Goal: Contribute content: Add original content to the website for others to see

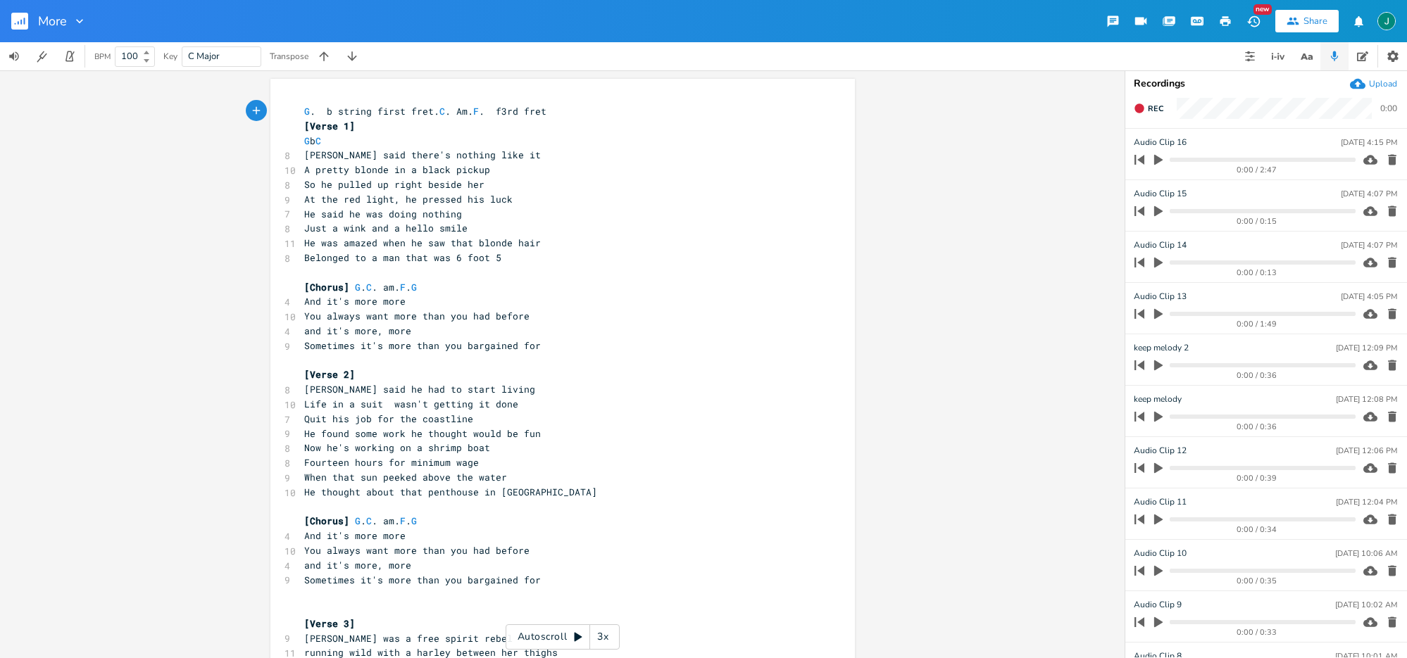
click at [1157, 160] on icon "button" at bounding box center [1158, 160] width 8 height 11
click at [1157, 160] on icon "button" at bounding box center [1158, 159] width 11 height 11
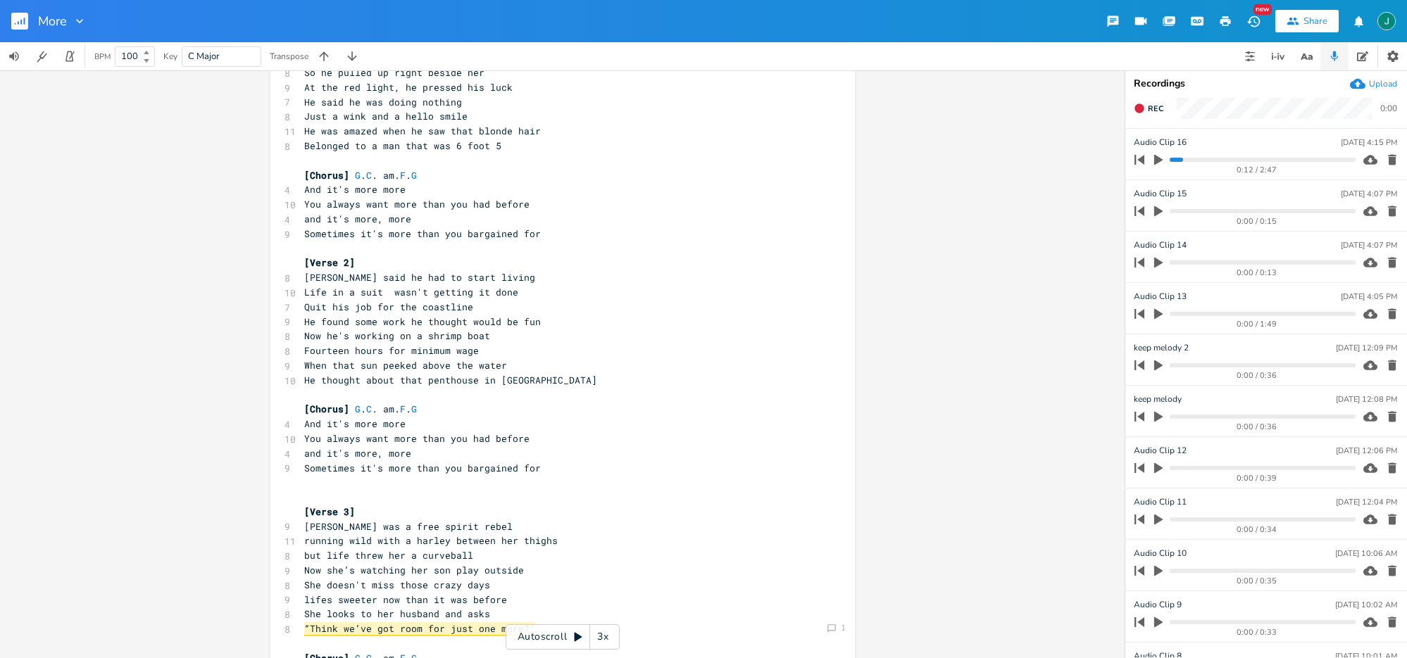
scroll to position [113, 0]
drag, startPoint x: 315, startPoint y: 277, endPoint x: 313, endPoint y: 323, distance: 45.8
click at [315, 277] on span "[PERSON_NAME] said he had to start living" at bounding box center [419, 276] width 231 height 13
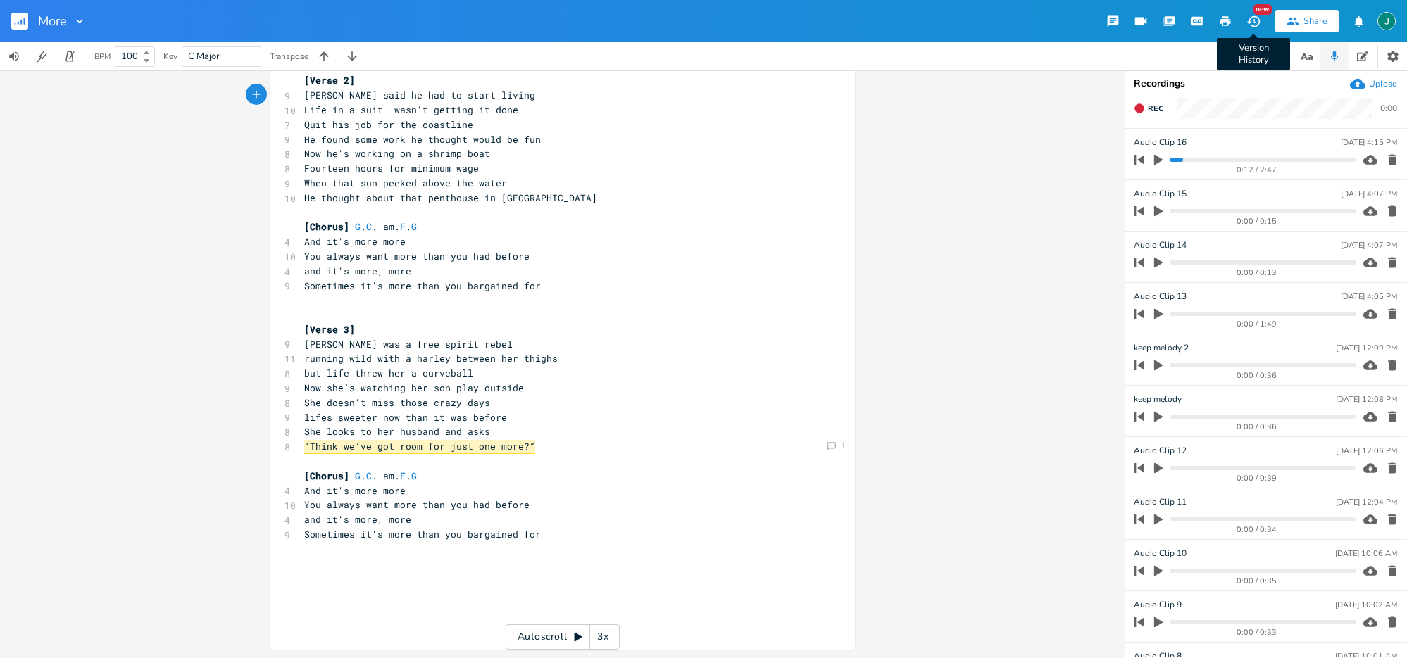
type textarea "[PERSON_NAME]"
click at [1256, 18] on icon "button" at bounding box center [1253, 21] width 15 height 15
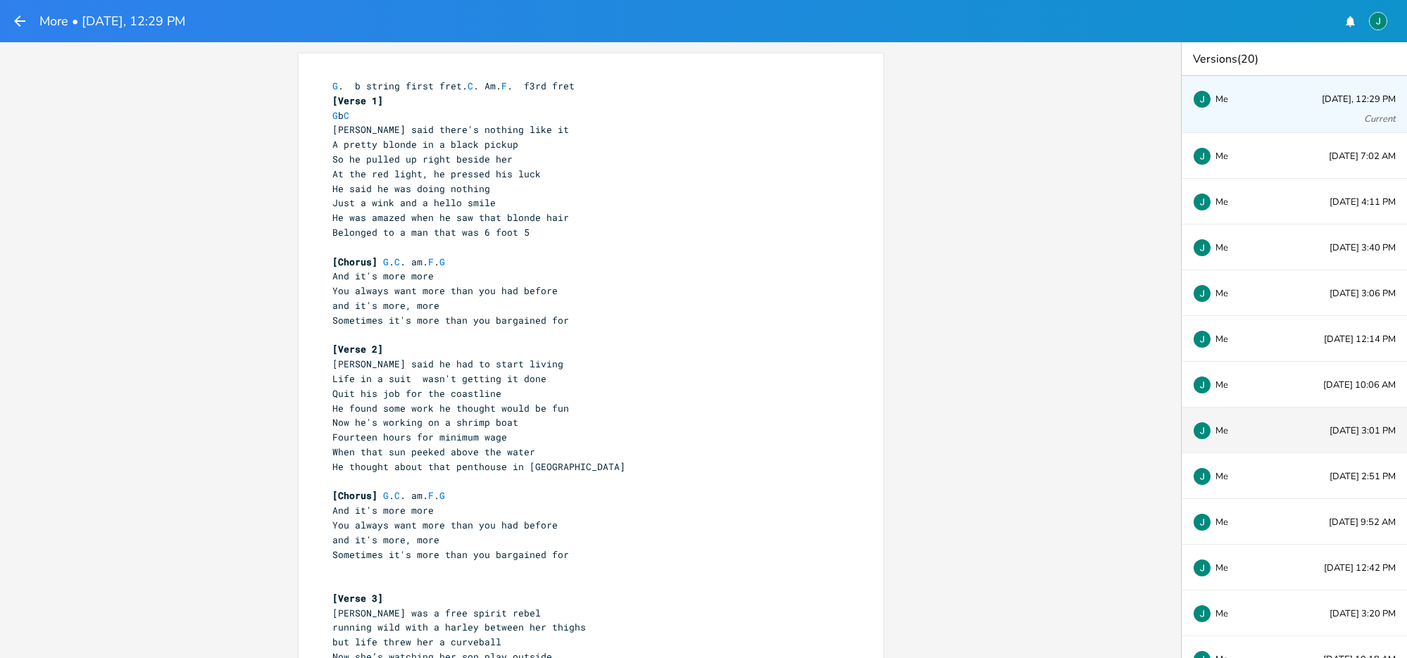
click at [1275, 427] on div "Me" at bounding box center [1239, 430] width 93 height 8
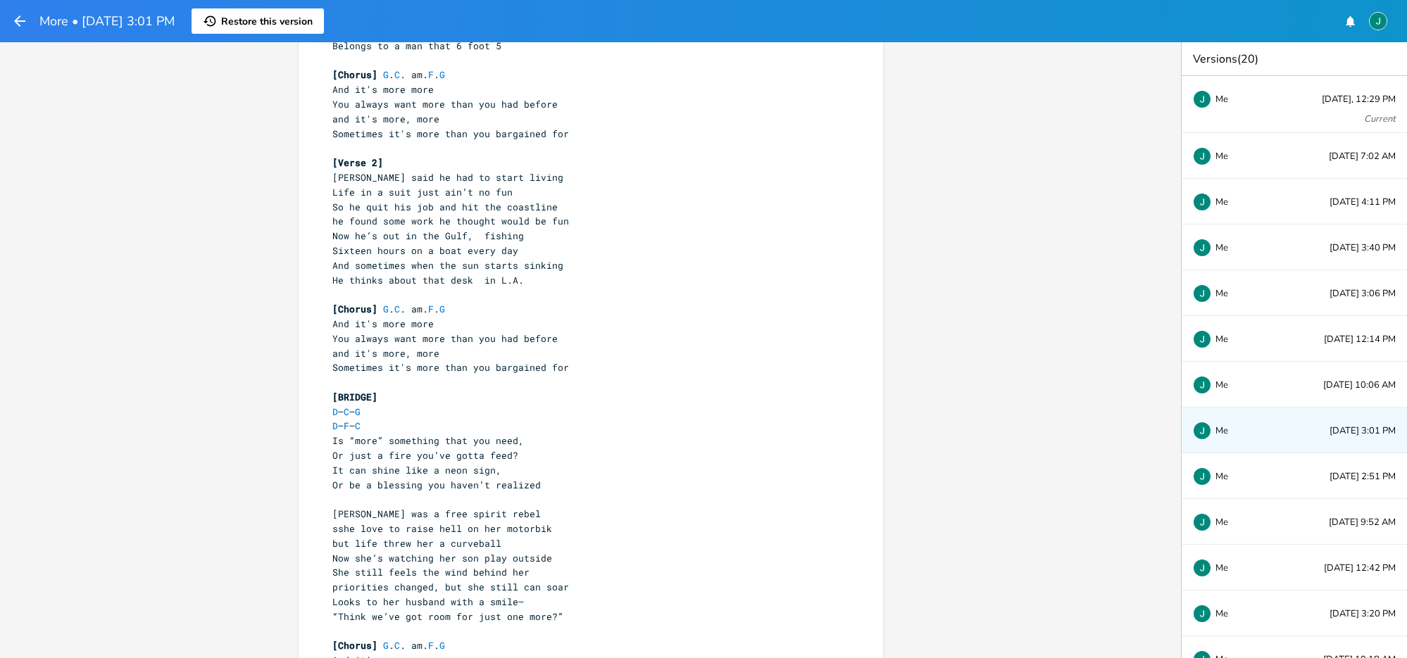
scroll to position [203, 0]
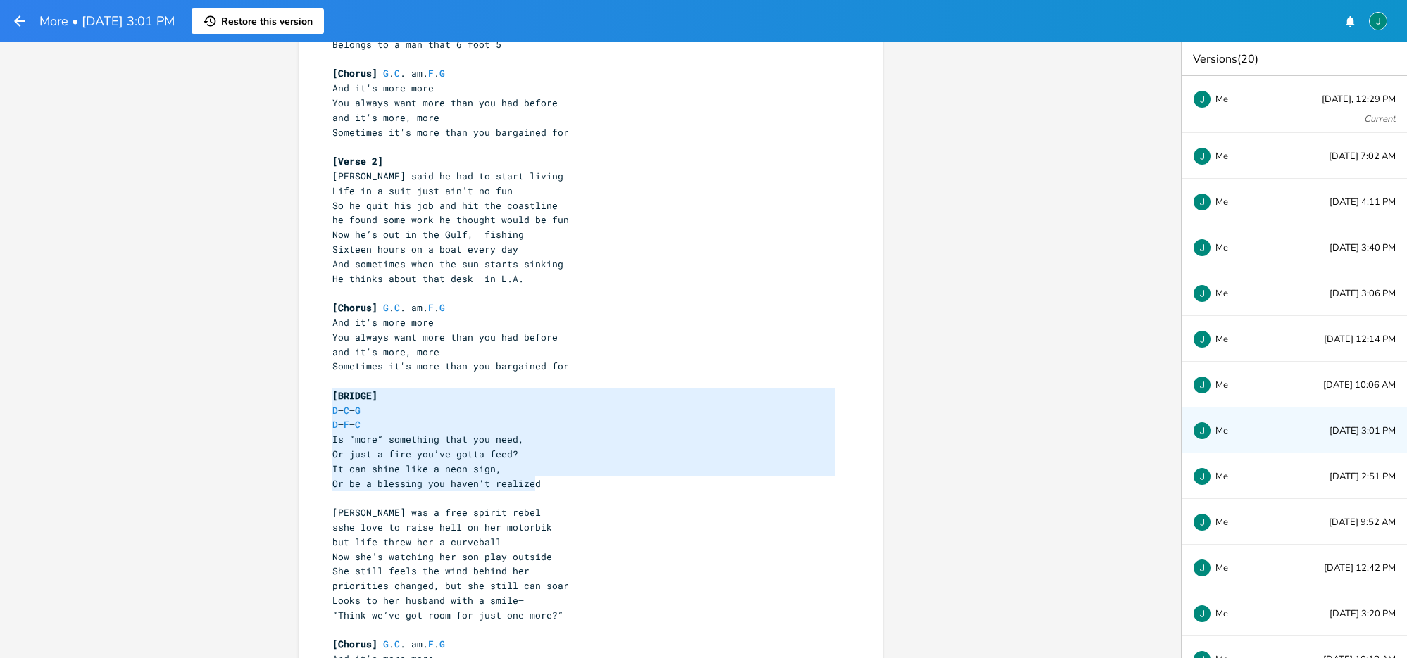
drag, startPoint x: 328, startPoint y: 395, endPoint x: 532, endPoint y: 488, distance: 224.3
click at [532, 488] on div "G . b string first fret. C . Am. F . f3rd fret [Verse 1] G b C [PERSON_NAME] sa…" at bounding box center [583, 337] width 508 height 922
type textarea "[BRIDGE] D – C – G D – F – C Is “more” something that you need, Or just a fire …"
click at [14, 22] on icon "button" at bounding box center [19, 21] width 17 height 17
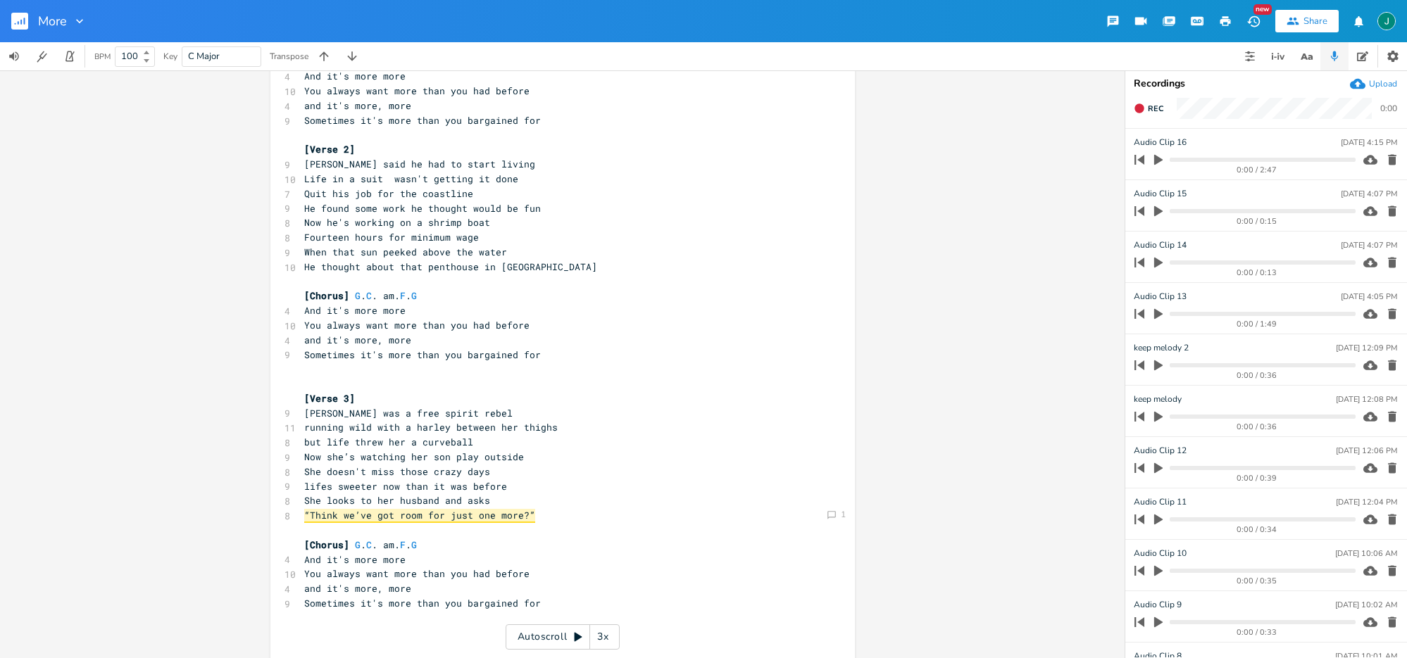
scroll to position [294, 0]
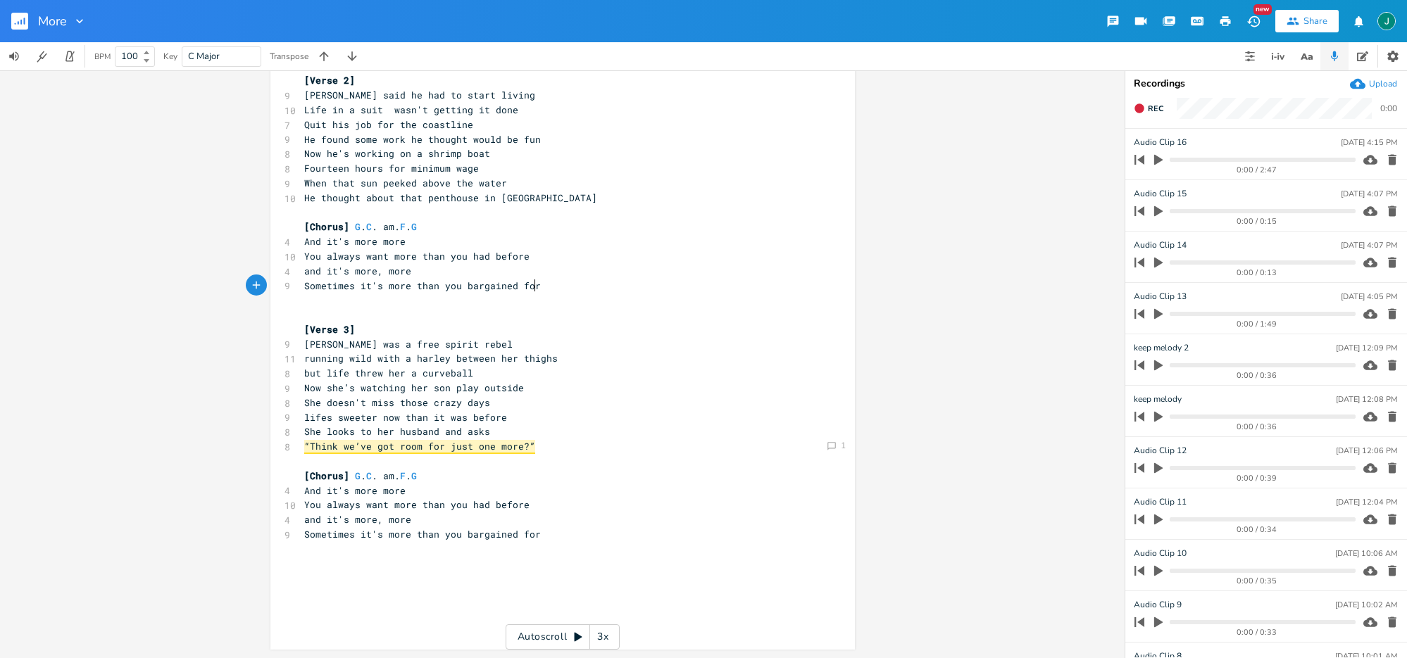
click at [570, 284] on pre "Sometimes it's more than you bargained for" at bounding box center [555, 286] width 508 height 15
click at [366, 316] on pre "​" at bounding box center [555, 315] width 508 height 15
click at [1255, 23] on icon "button" at bounding box center [1252, 20] width 13 height 11
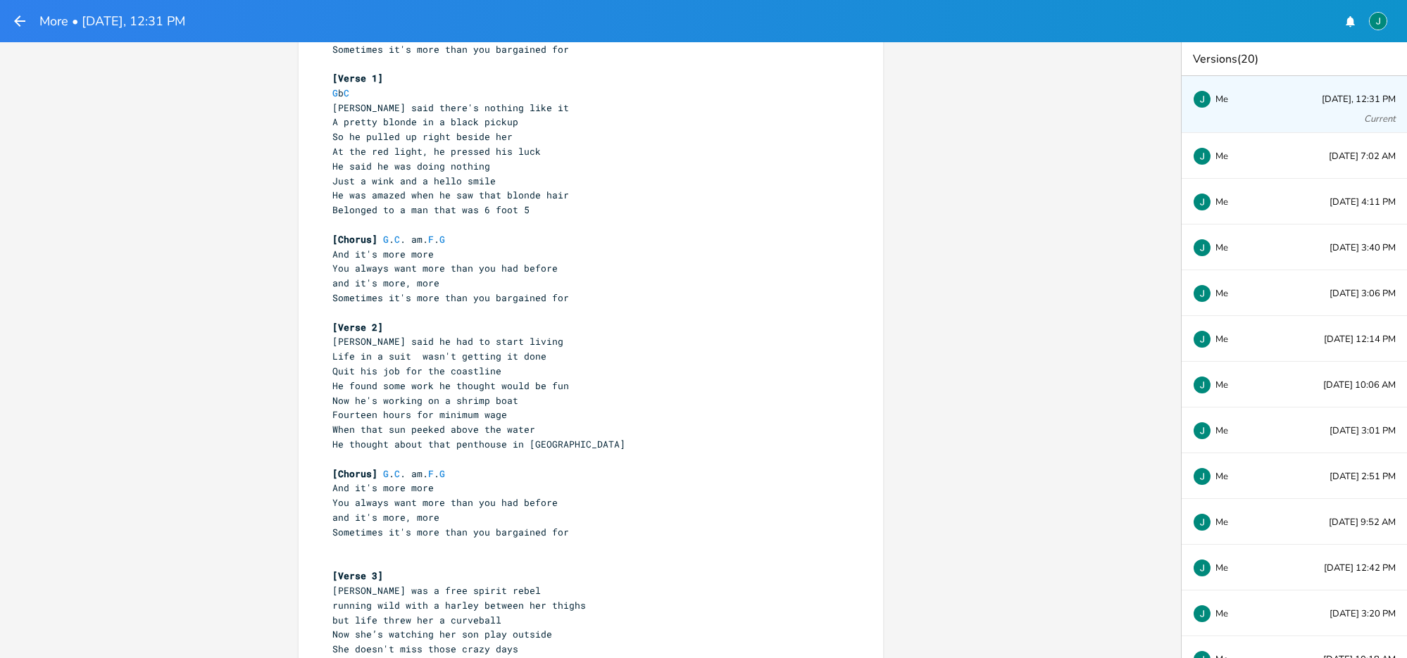
scroll to position [328, 0]
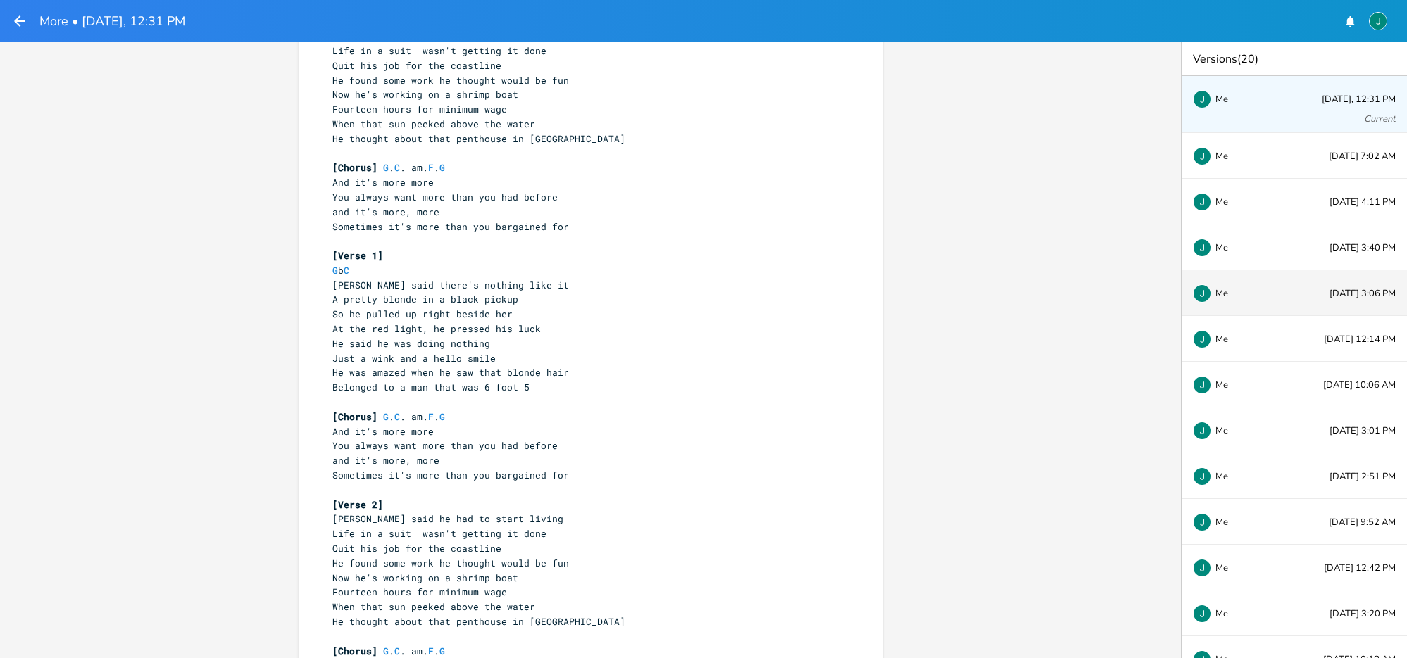
click at [1297, 296] on div "Me [DATE] 3:06 PM" at bounding box center [1293, 293] width 225 height 46
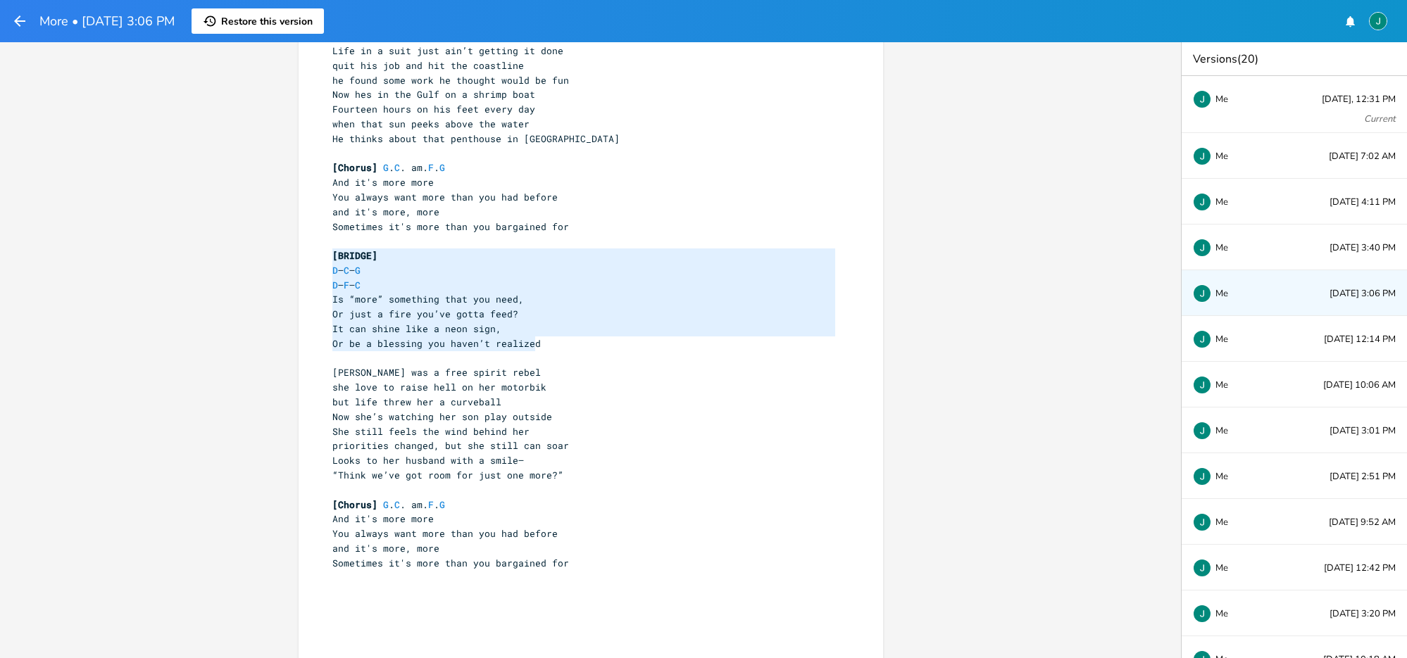
drag, startPoint x: 329, startPoint y: 254, endPoint x: 535, endPoint y: 349, distance: 227.1
click at [535, 349] on div "G . b string first fret. C . Am. F . f3rd fret [Verse 1] G b C [PERSON_NAME] sa…" at bounding box center [583, 205] width 508 height 908
type textarea "[BRIDGE] D – C – G D – F – C Is “more” something that you need, Or just a fire …"
drag, startPoint x: 328, startPoint y: 256, endPoint x: 551, endPoint y: 345, distance: 239.5
click at [551, 345] on div "G . b string first fret. C . Am. F . f3rd fret [Verse 1] G b C [PERSON_NAME] sa…" at bounding box center [583, 205] width 508 height 908
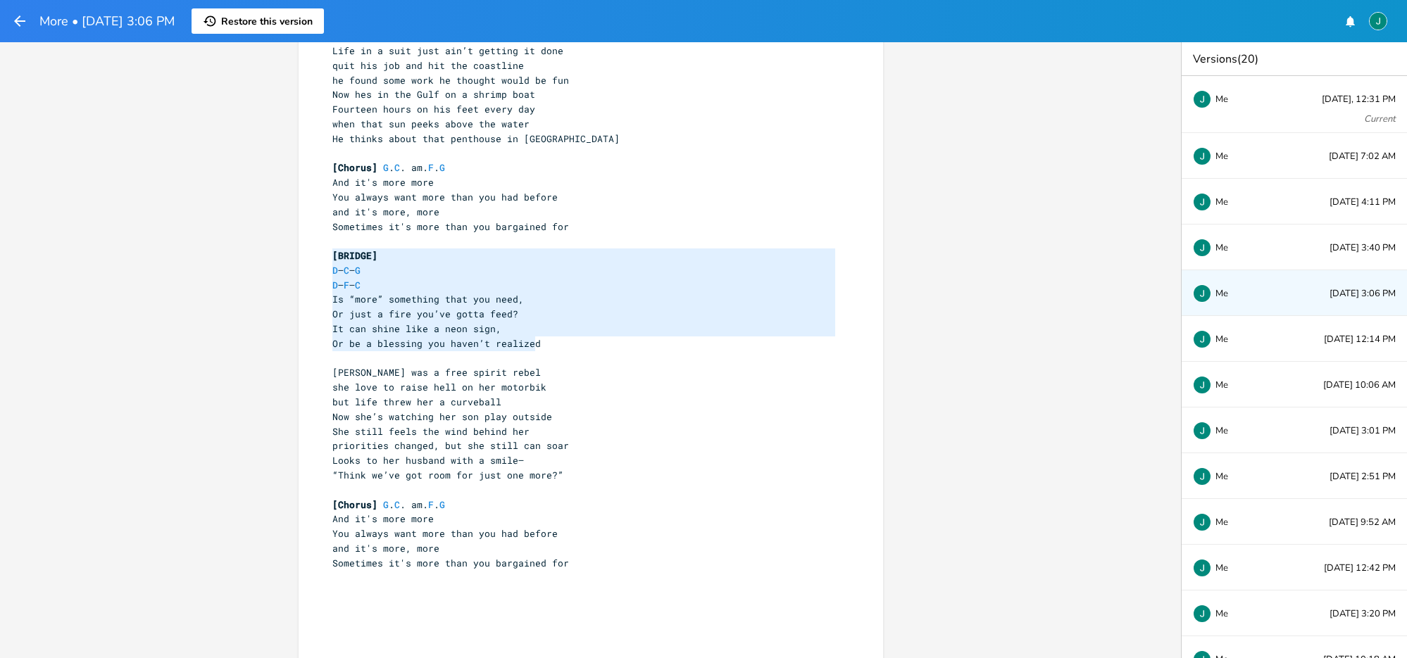
click at [16, 18] on icon "button" at bounding box center [19, 20] width 11 height 11
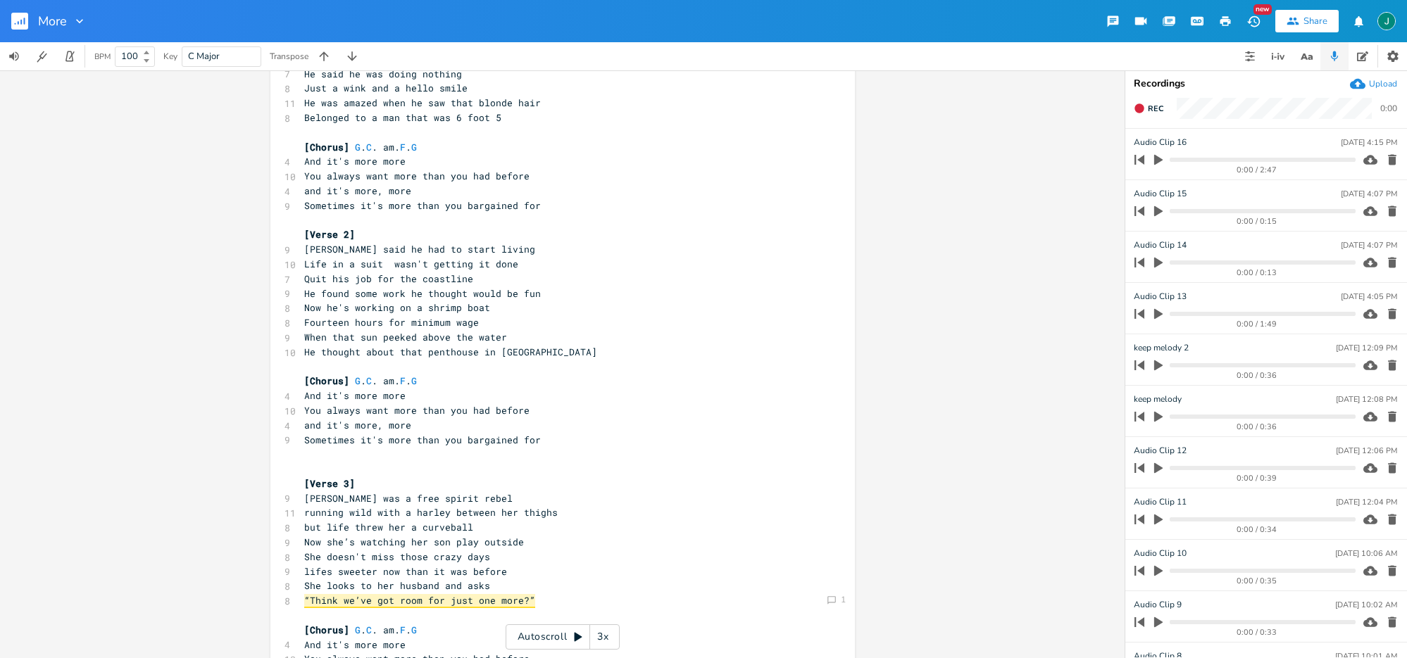
scroll to position [143, 0]
click at [560, 439] on pre "Sometimes it's more than you bargained for" at bounding box center [555, 437] width 508 height 15
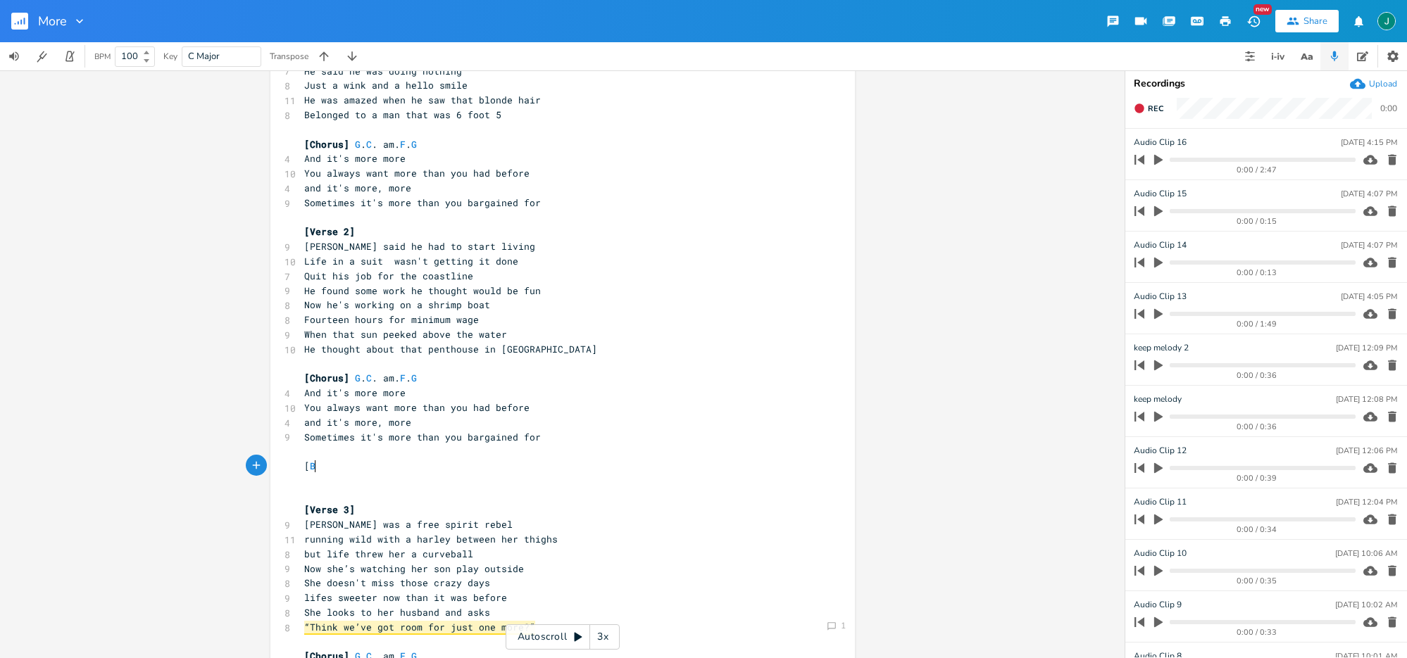
scroll to position [0, 8]
type textarea "[Bridge]"
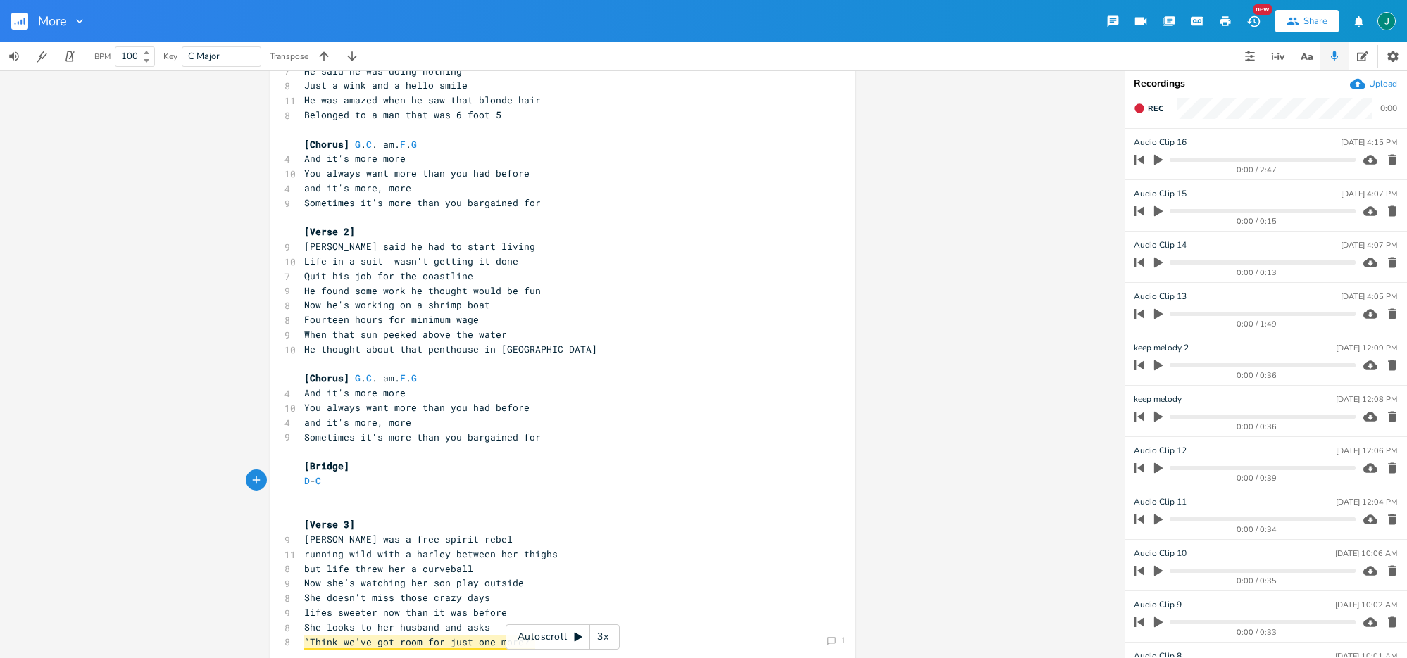
type textarea "D -C _"
type textarea "G - C"
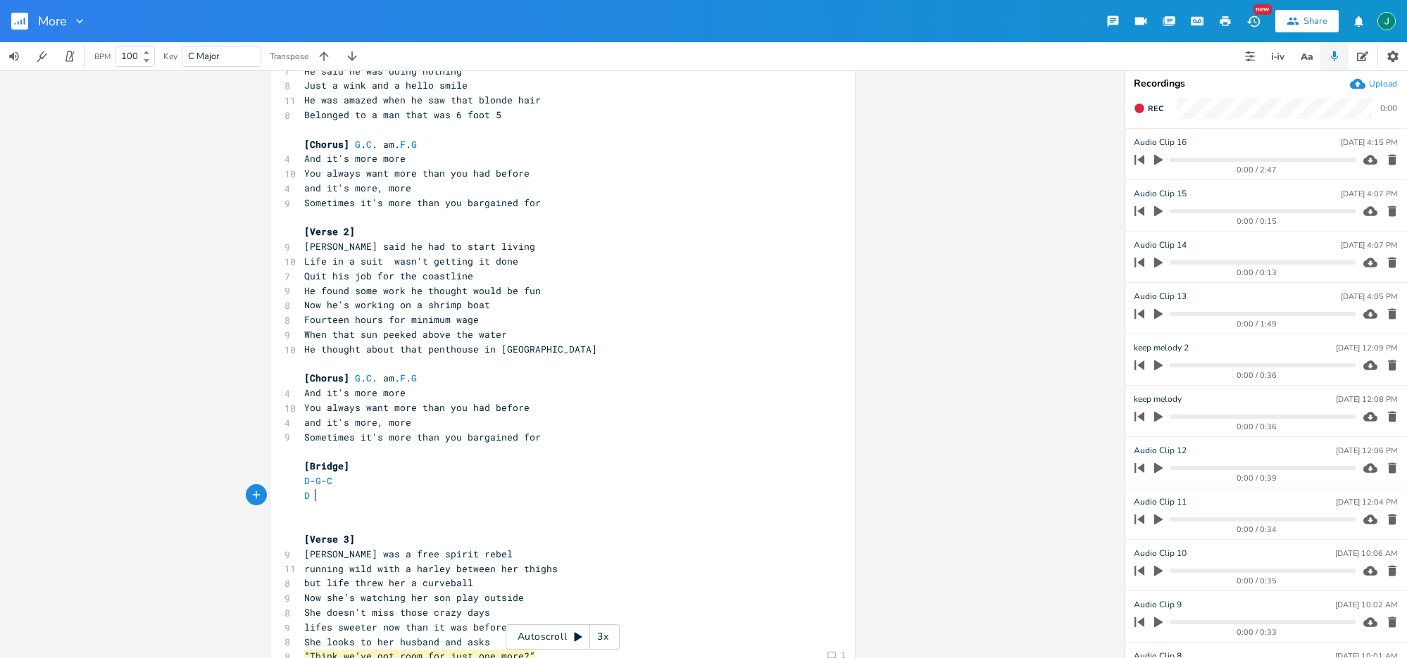
type textarea "D ="
type textarea "- F ="
type textarea "- C"
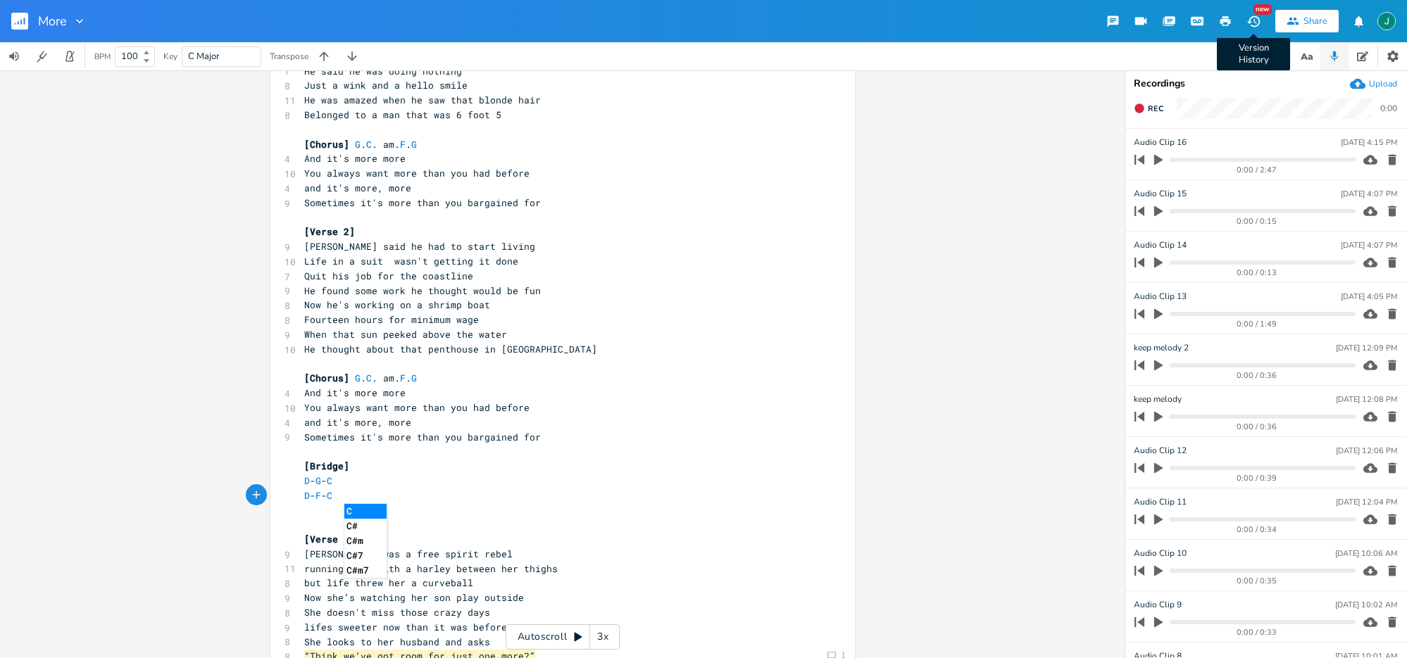
click at [1258, 14] on div "New" at bounding box center [1262, 9] width 18 height 11
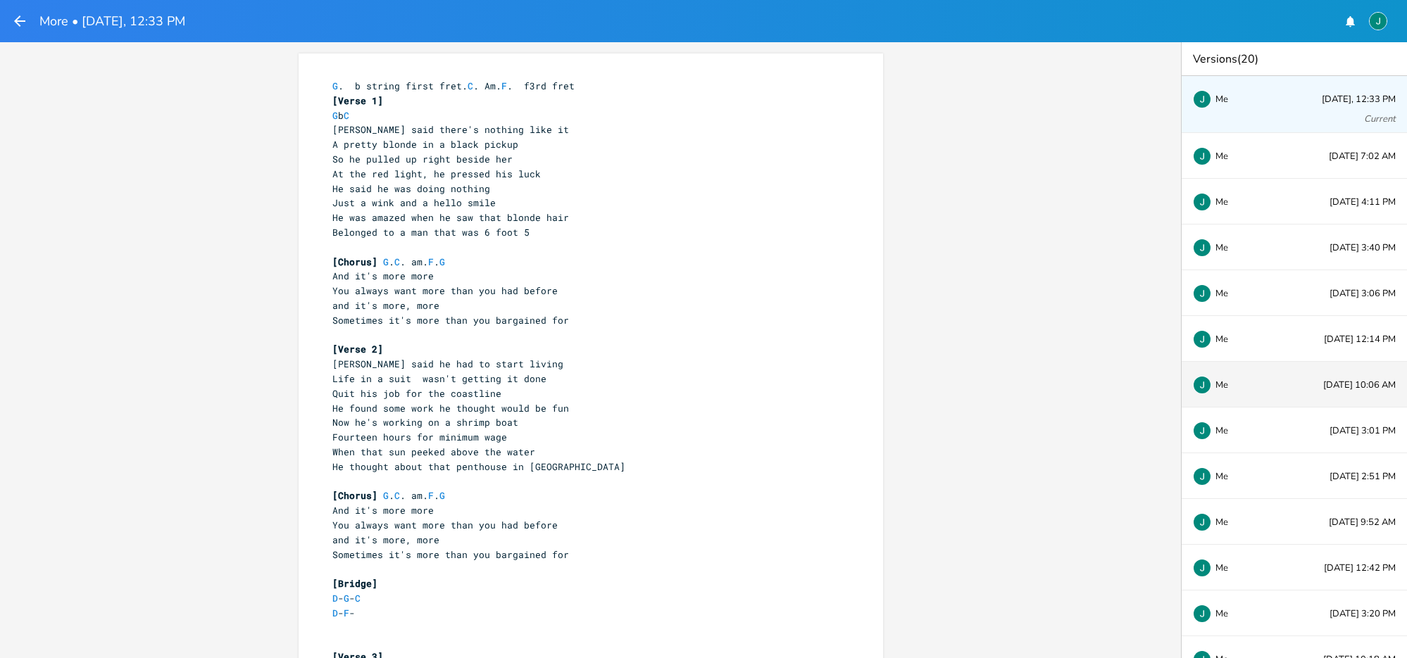
click at [1255, 382] on div "Me" at bounding box center [1239, 384] width 93 height 8
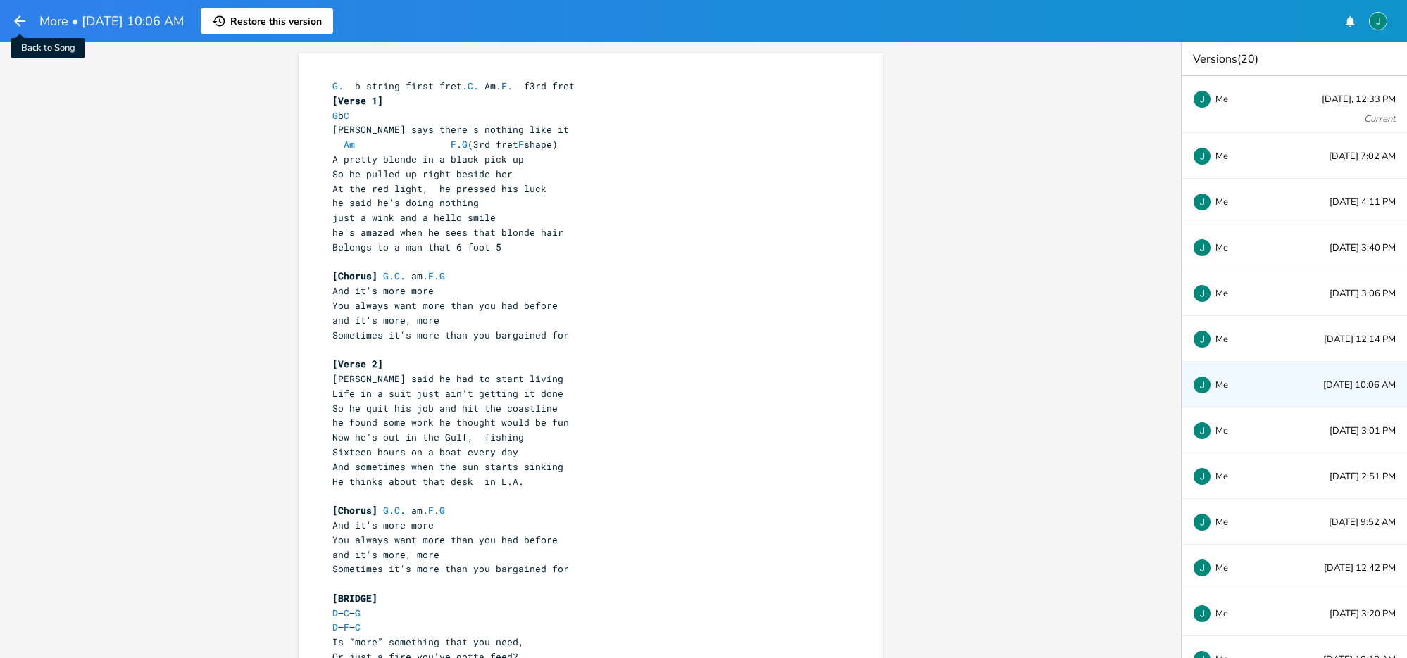
click at [18, 18] on icon "button" at bounding box center [19, 20] width 11 height 11
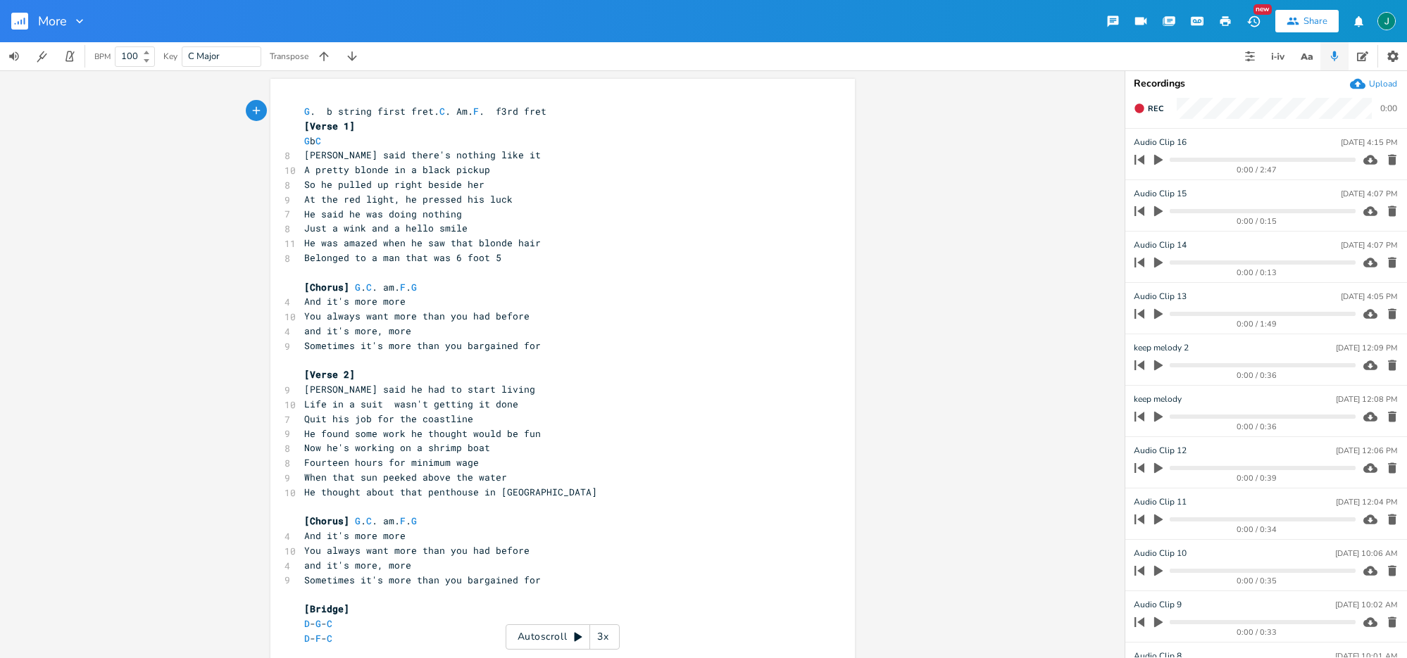
click at [327, 624] on span "D - G - C" at bounding box center [318, 623] width 28 height 13
type textarea "C"
click at [355, 624] on pre "D - C - C" at bounding box center [555, 624] width 508 height 15
type textarea "G"
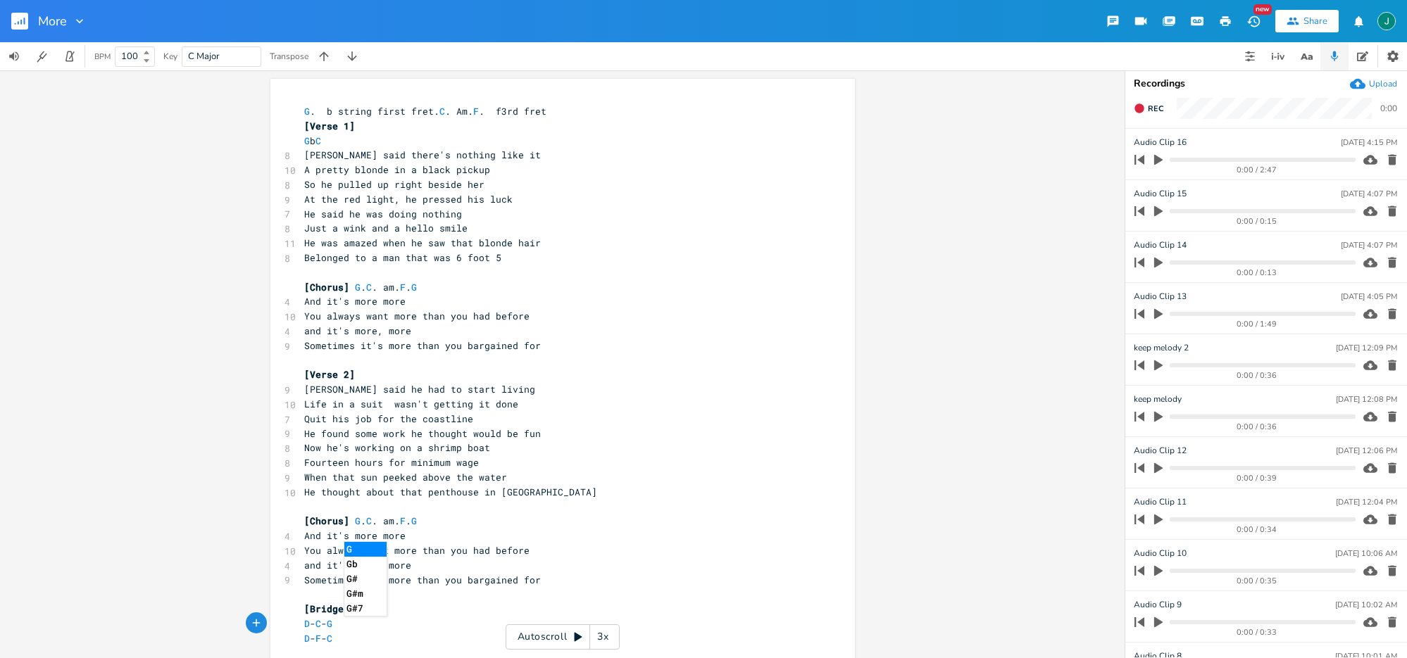
click at [1257, 18] on icon "button" at bounding box center [1252, 20] width 13 height 11
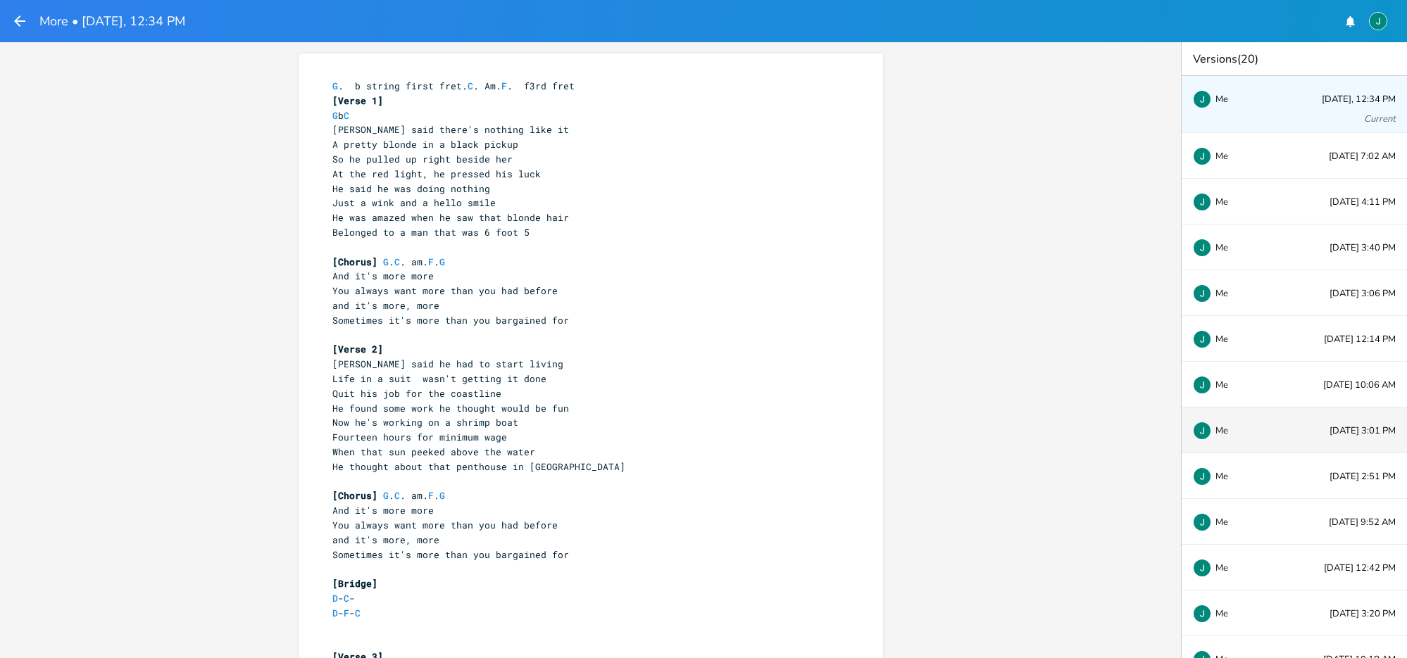
click at [1286, 434] on div "Me [DATE] 3:01 PM" at bounding box center [1293, 431] width 225 height 46
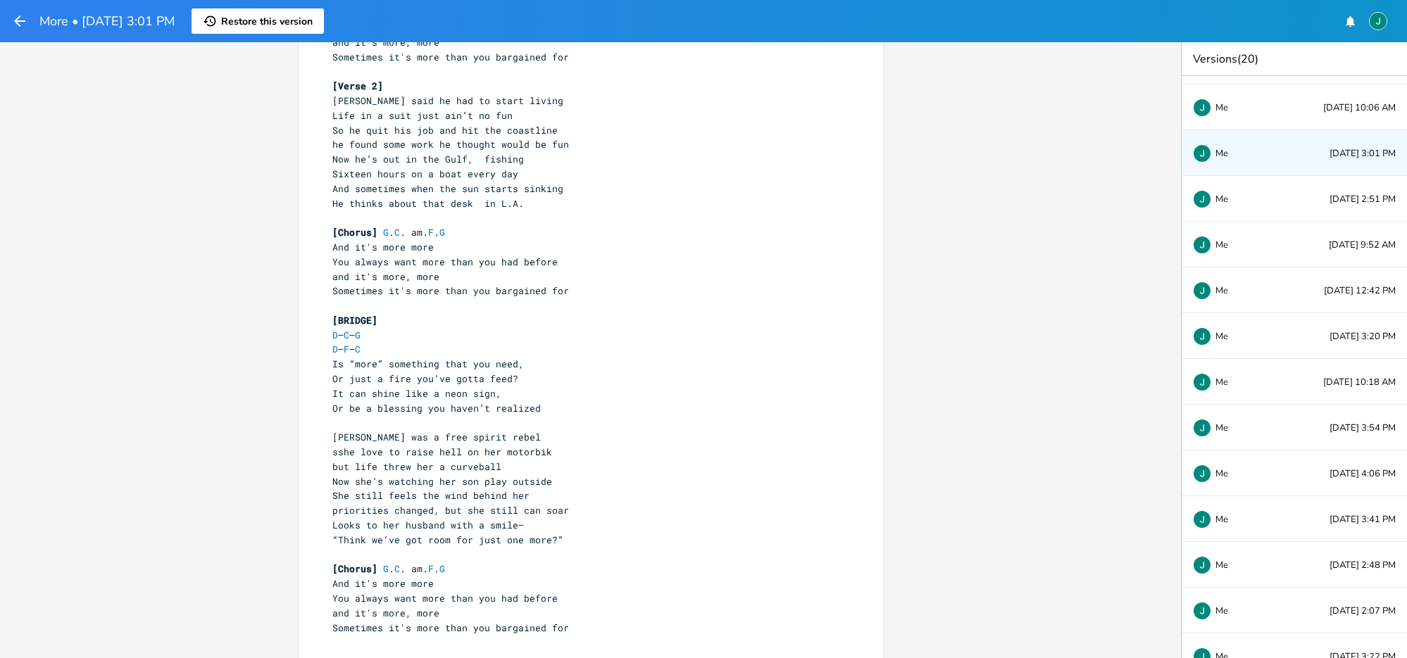
scroll to position [290, 0]
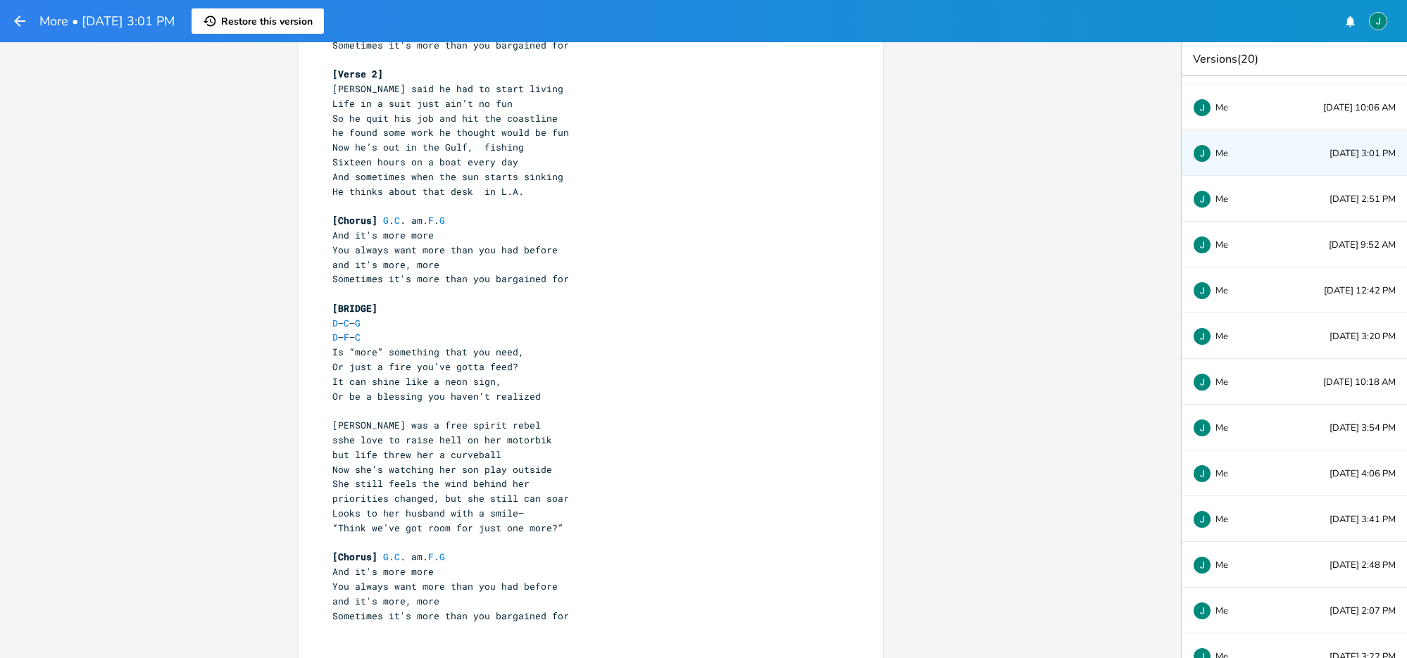
click at [22, 24] on icon "button" at bounding box center [19, 21] width 17 height 17
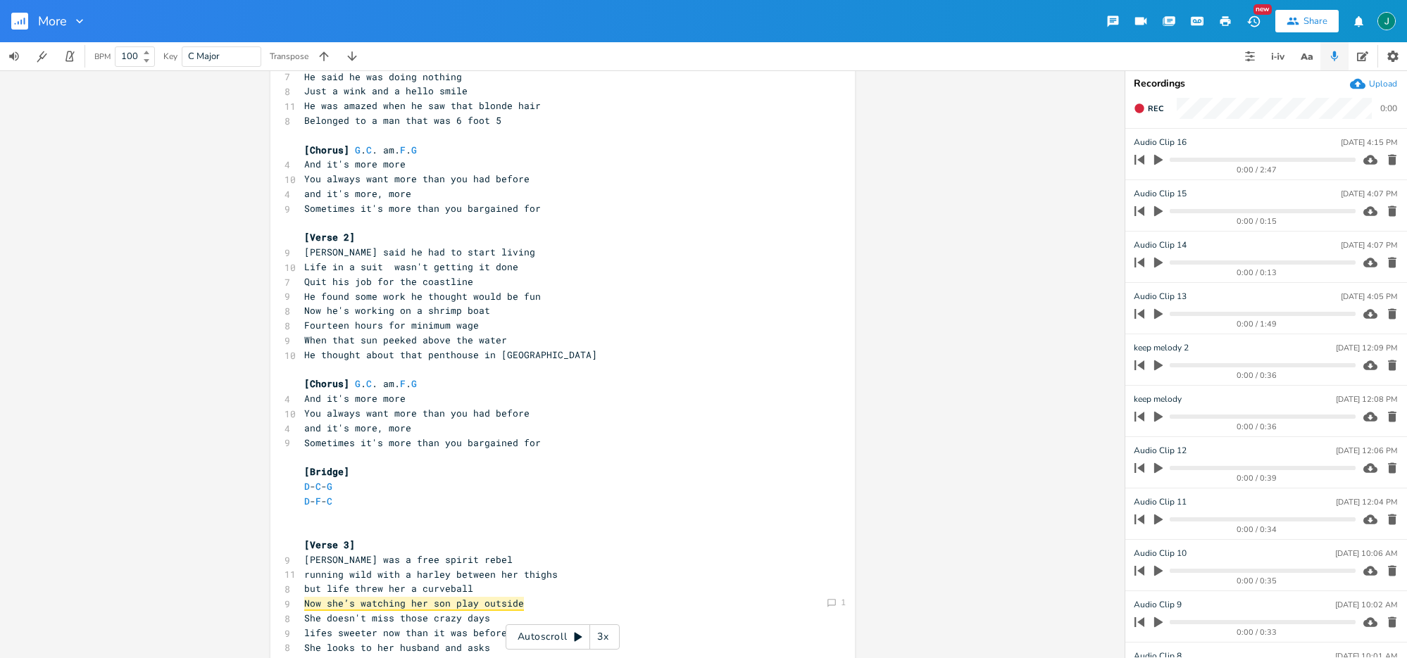
scroll to position [151, 0]
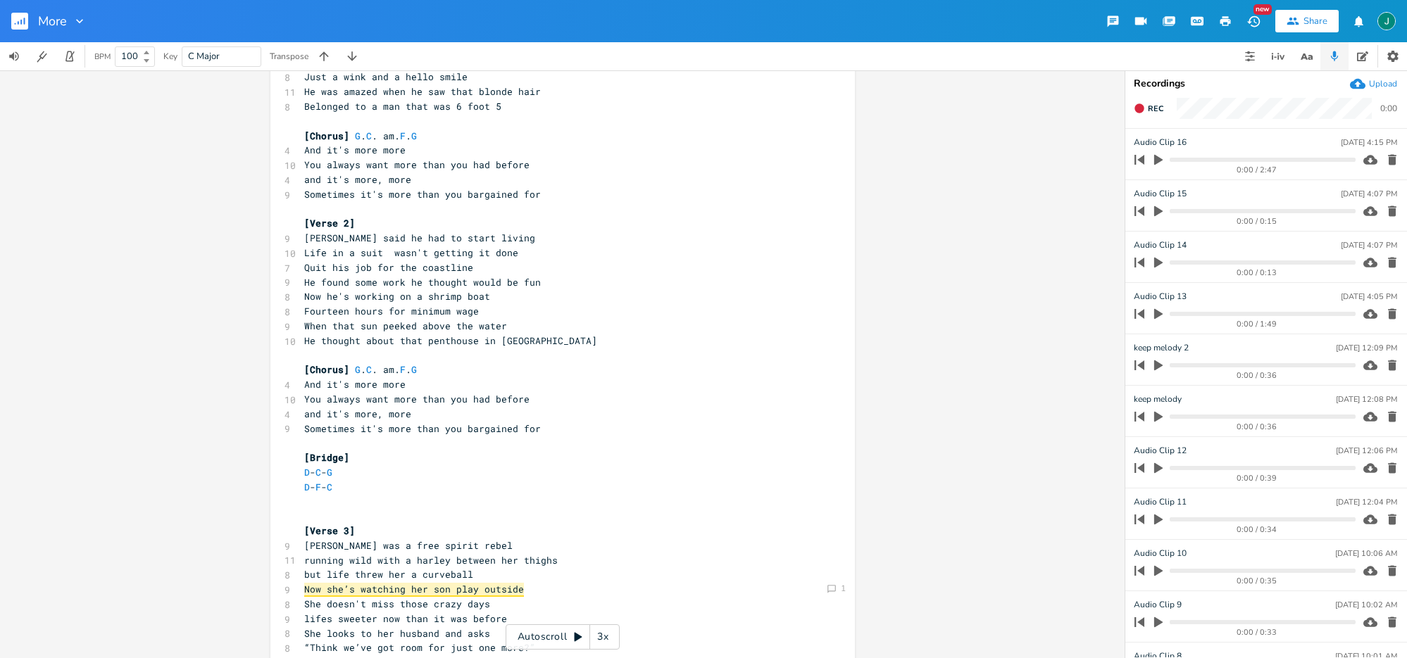
click at [382, 489] on pre "D - F - C" at bounding box center [555, 487] width 508 height 15
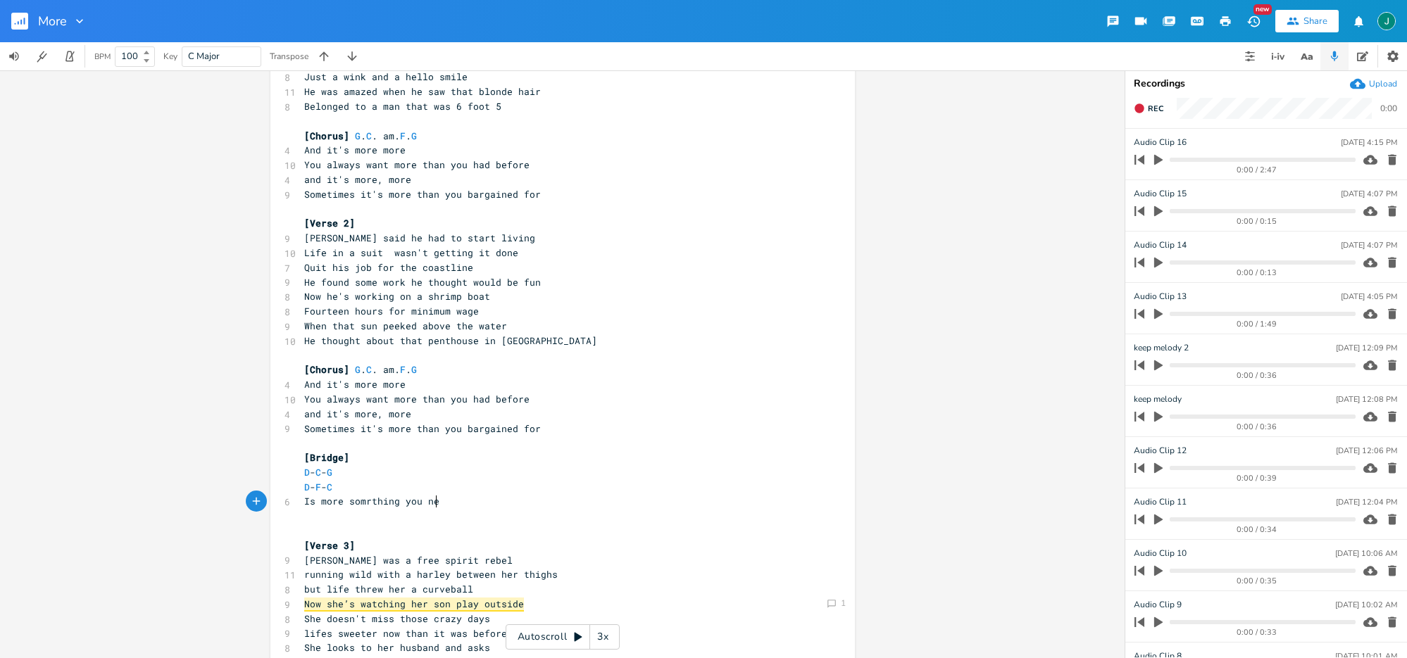
type textarea "Is more somrthing you need"
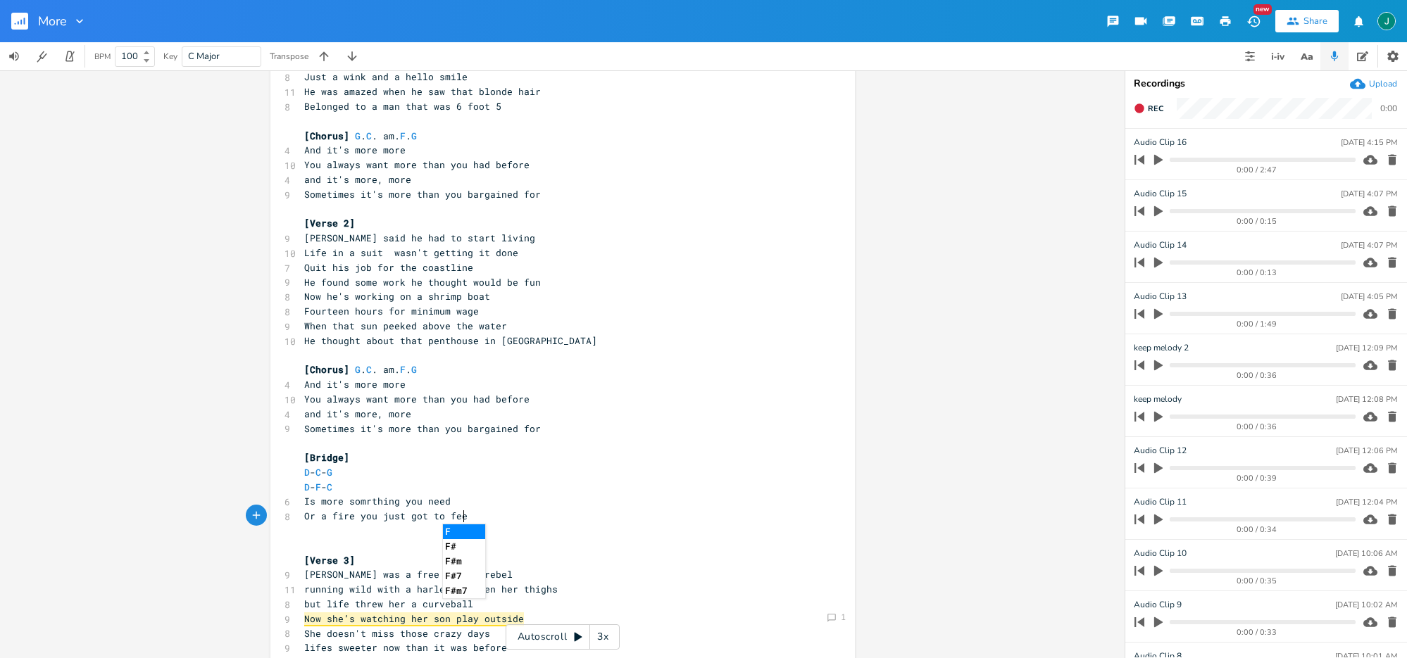
type textarea "Or a fire you just got to feed"
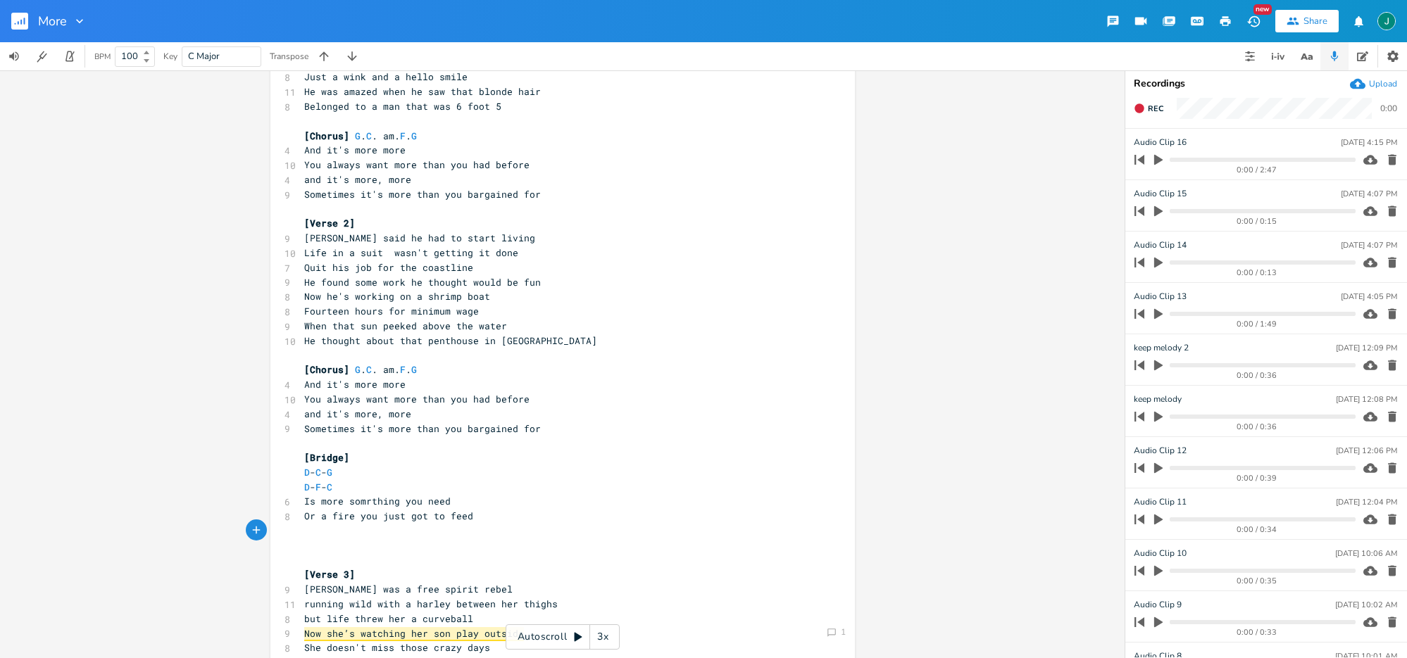
click at [1257, 22] on icon "button" at bounding box center [1253, 21] width 15 height 15
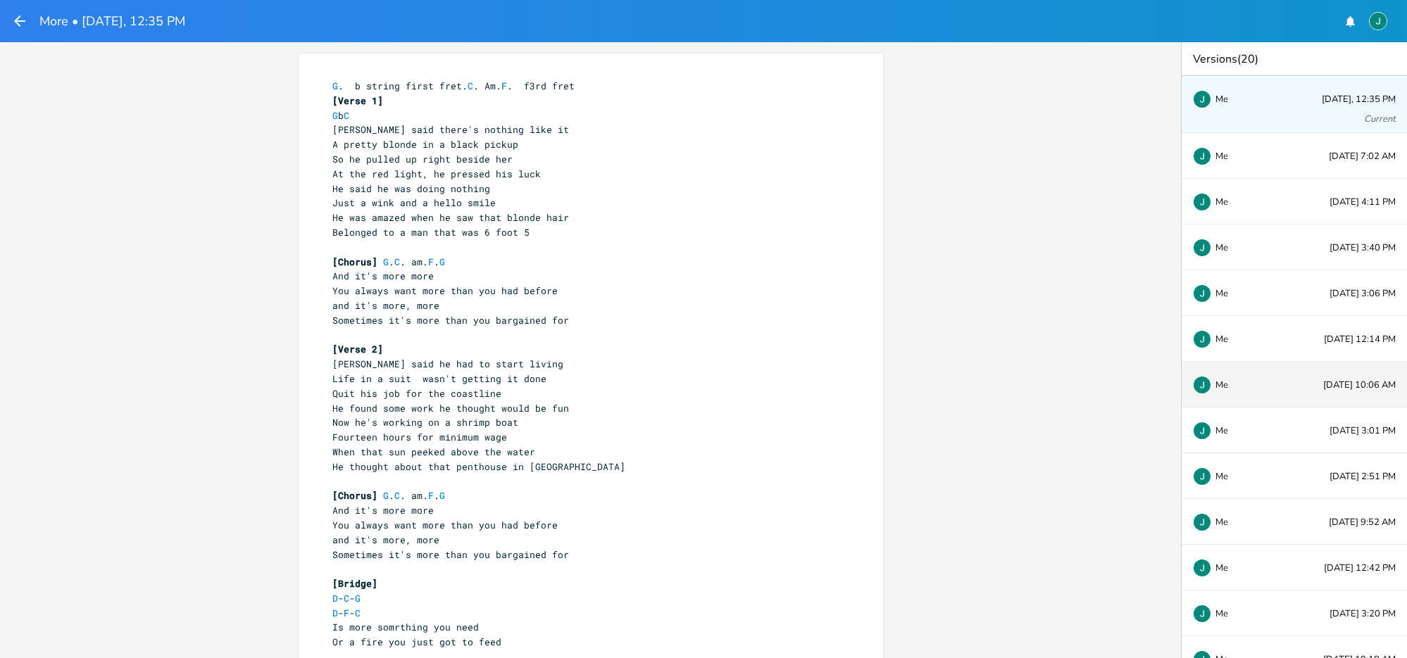
click at [1260, 384] on div "Me" at bounding box center [1239, 384] width 93 height 8
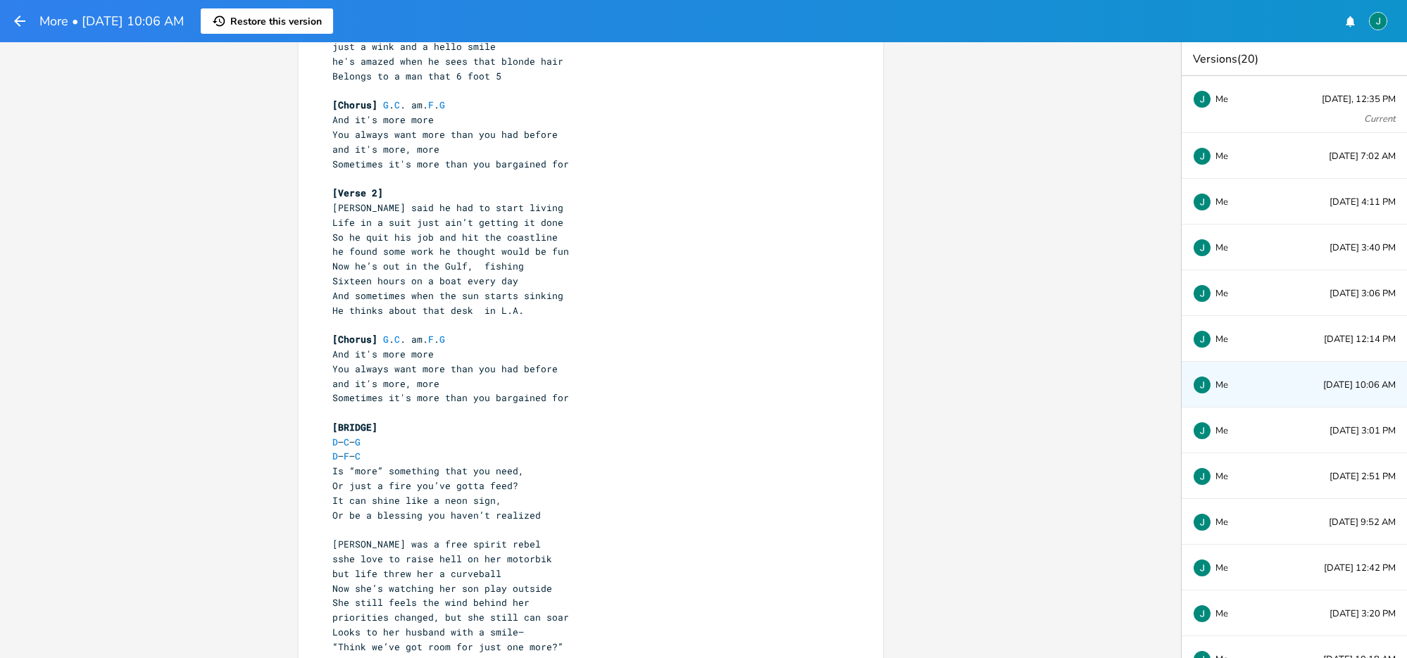
scroll to position [204, 0]
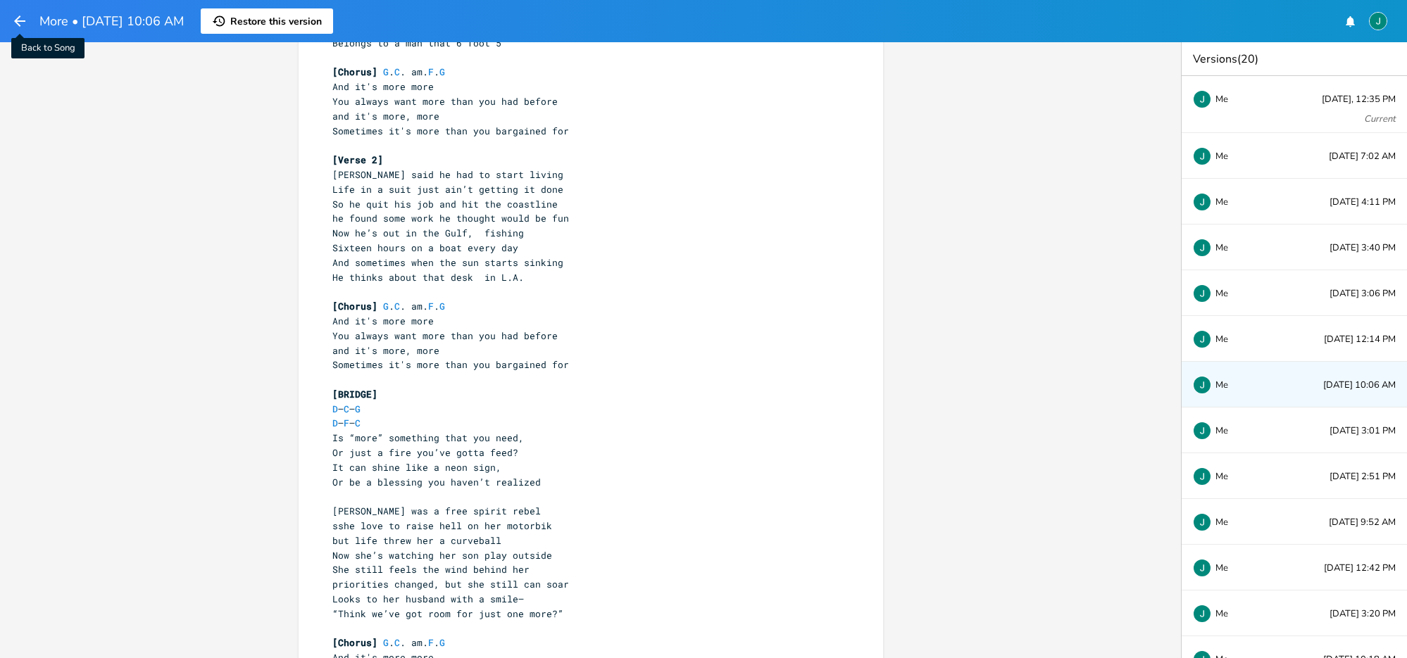
click at [20, 20] on icon "button" at bounding box center [19, 21] width 17 height 17
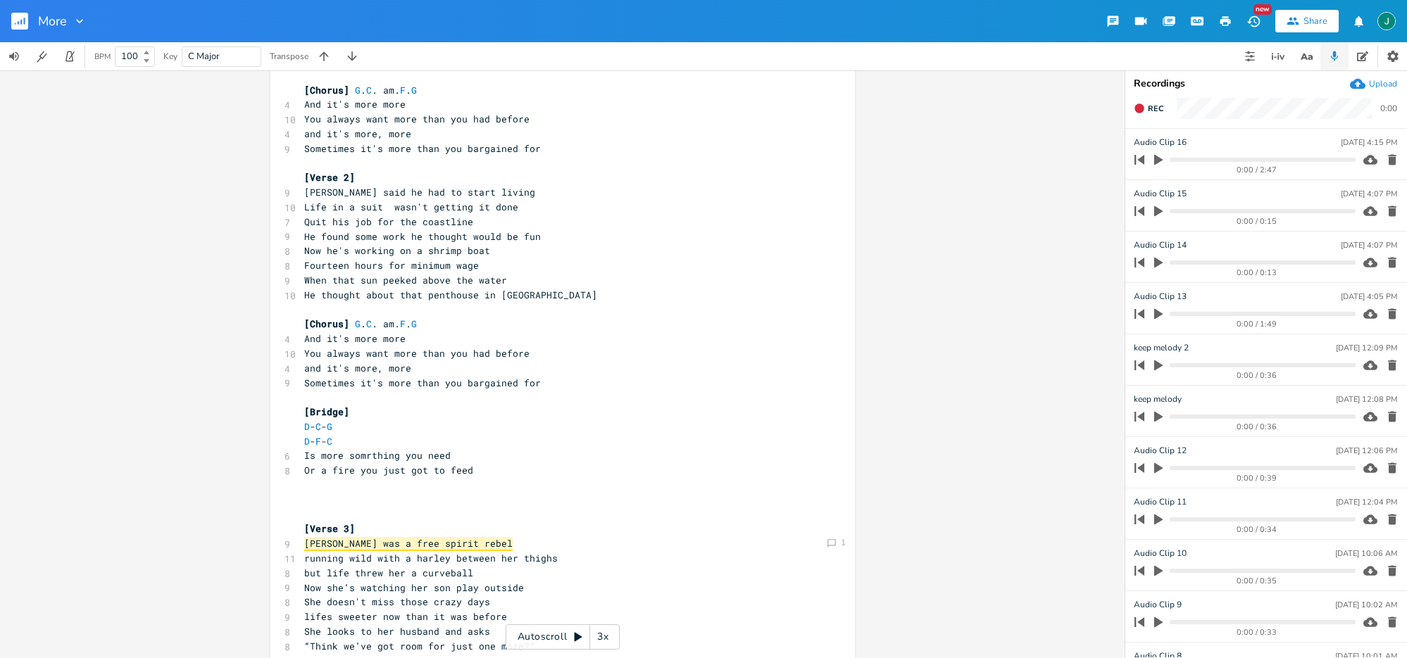
scroll to position [200, 0]
click at [519, 462] on pre "Or a fire you just got to feed" at bounding box center [555, 467] width 508 height 15
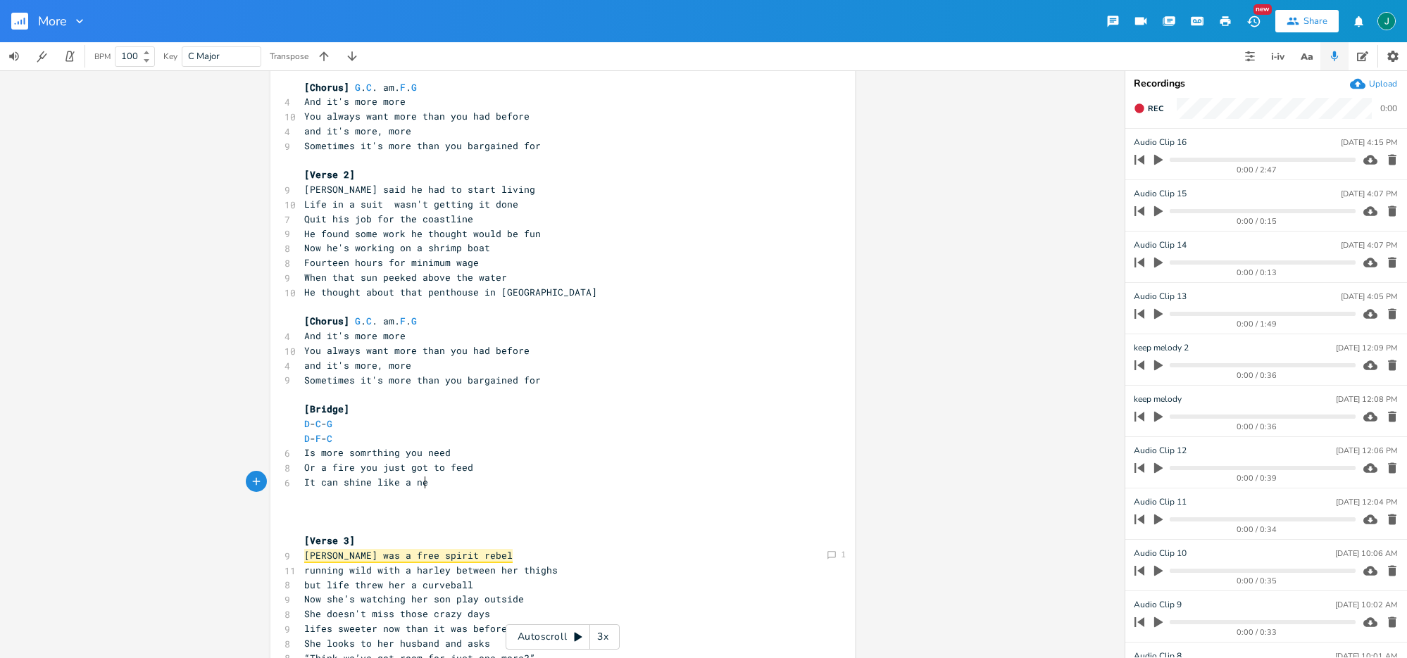
type textarea "It can shine like a nei"
type textarea "on sign"
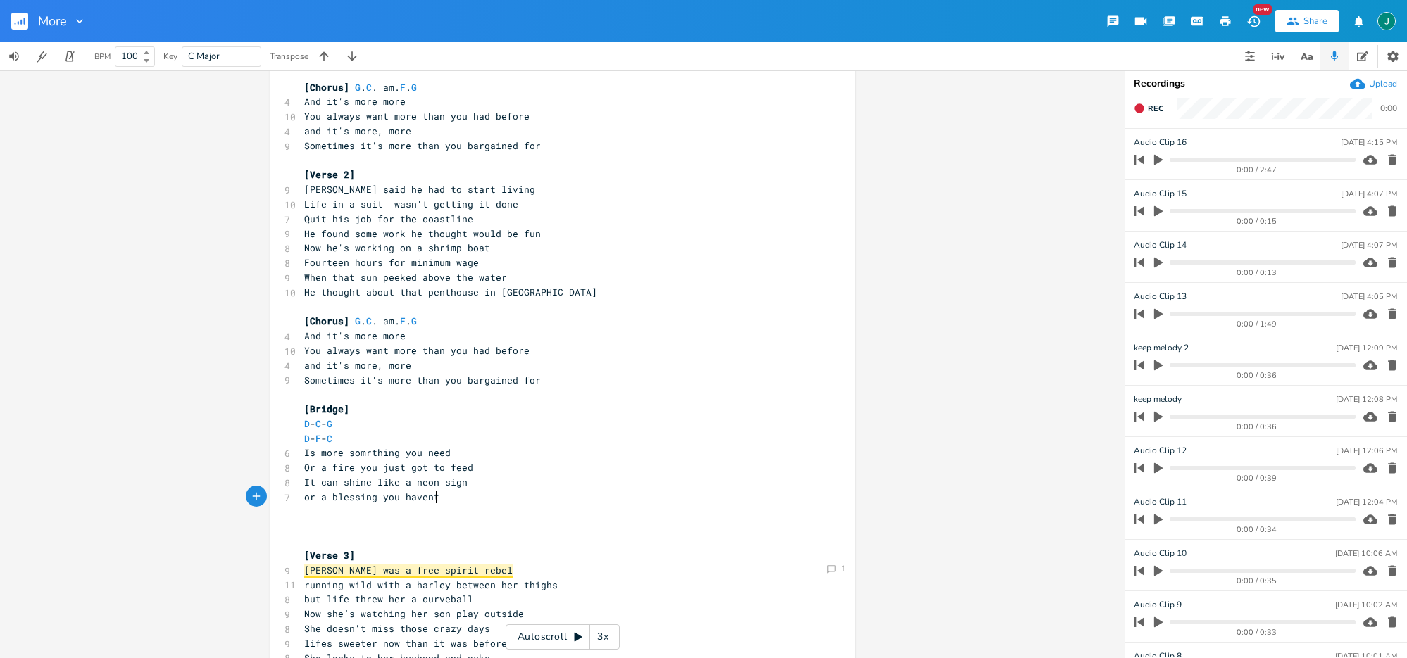
scroll to position [0, 101]
type textarea "or a blessing you havent relized"
drag, startPoint x: 395, startPoint y: 455, endPoint x: 481, endPoint y: 468, distance: 86.9
click at [395, 455] on span "Is more somrthing you need" at bounding box center [377, 452] width 146 height 13
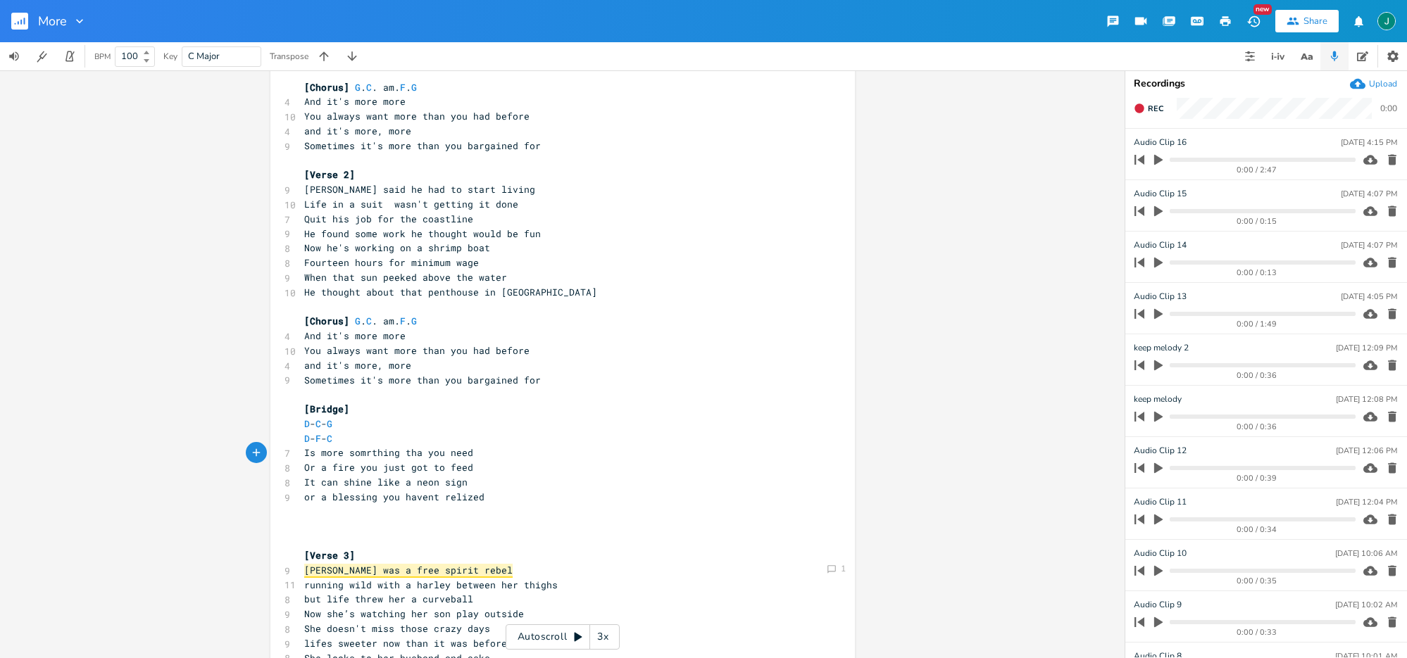
type textarea "that"
click at [399, 471] on span "Or a fire you just got to feed" at bounding box center [388, 467] width 169 height 13
click at [366, 457] on span "Is more somrthing that you need" at bounding box center [391, 452] width 175 height 13
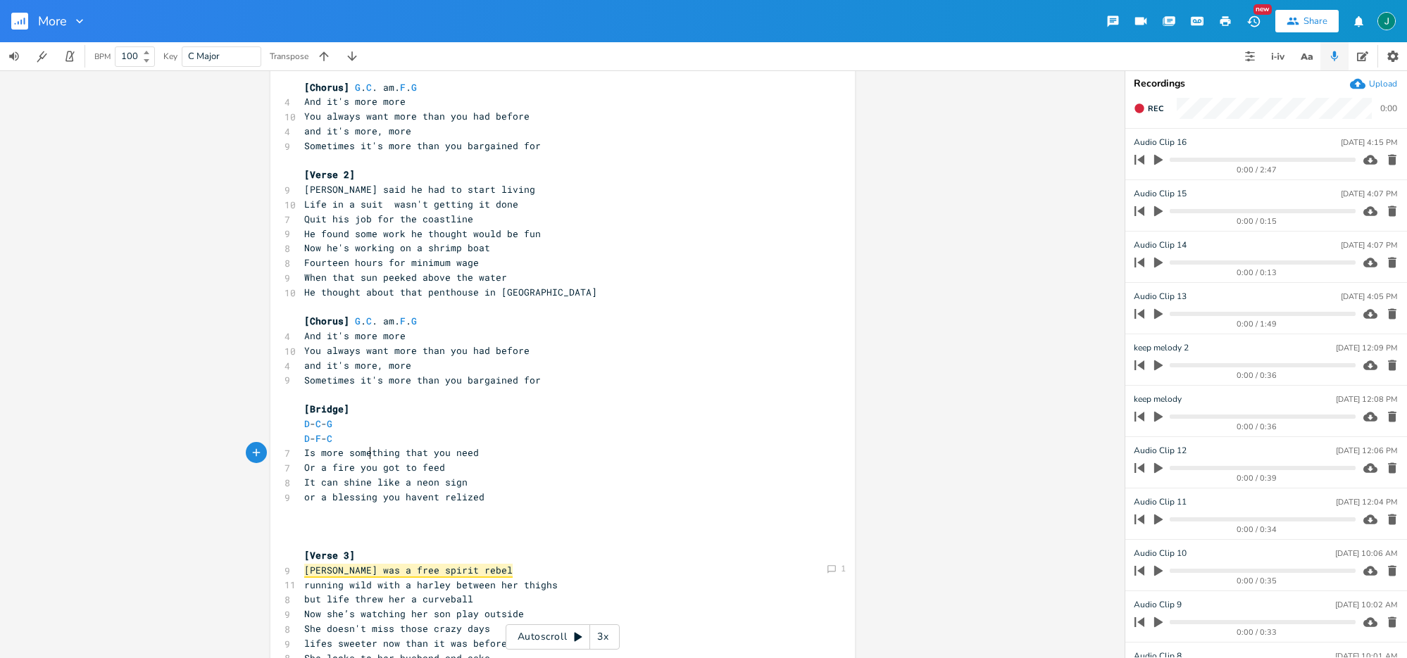
type textarea "e"
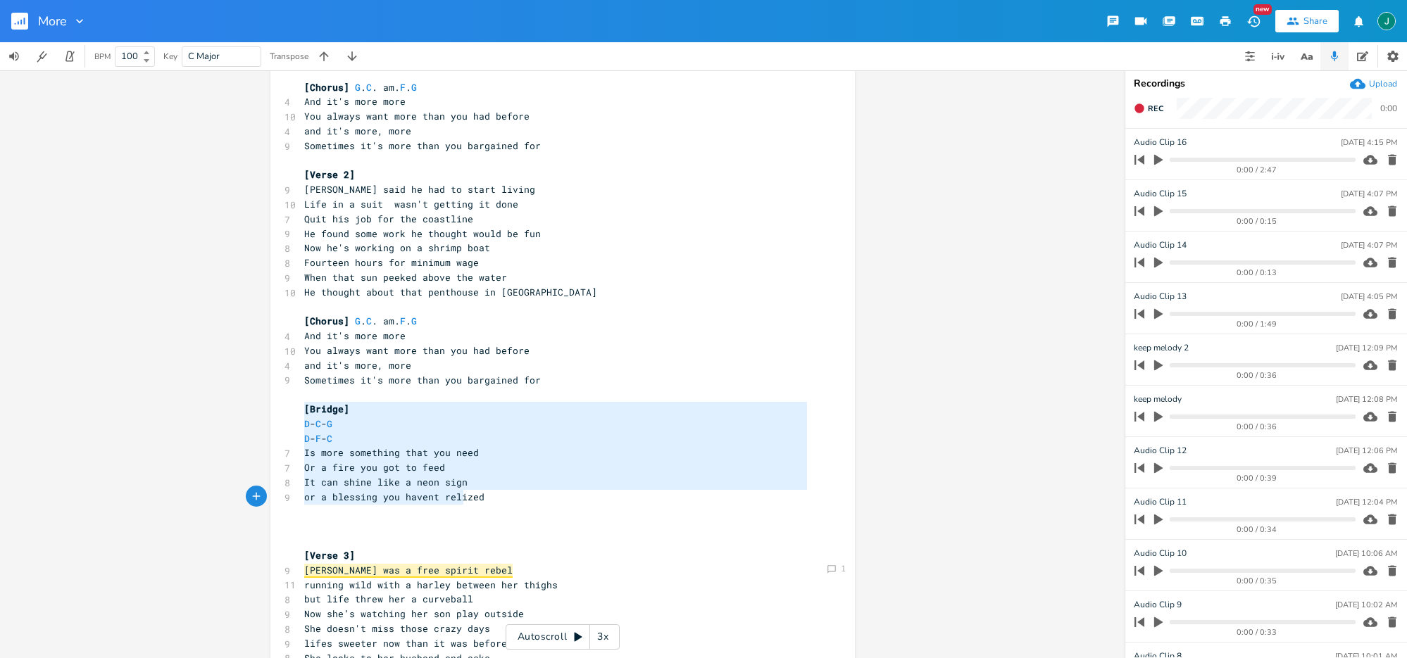
type textarea "[Bridge] D - C - G D - F - C Is more something that you need Or a fire you got …"
drag, startPoint x: 301, startPoint y: 409, endPoint x: 492, endPoint y: 502, distance: 212.9
click at [492, 502] on div "G . b string first fret. C . Am. F . f3rd fret [Verse 1] G b C 8 [PERSON_NAME] …" at bounding box center [555, 380] width 508 height 952
click at [444, 498] on span "or a blessing you havent relized" at bounding box center [394, 497] width 180 height 13
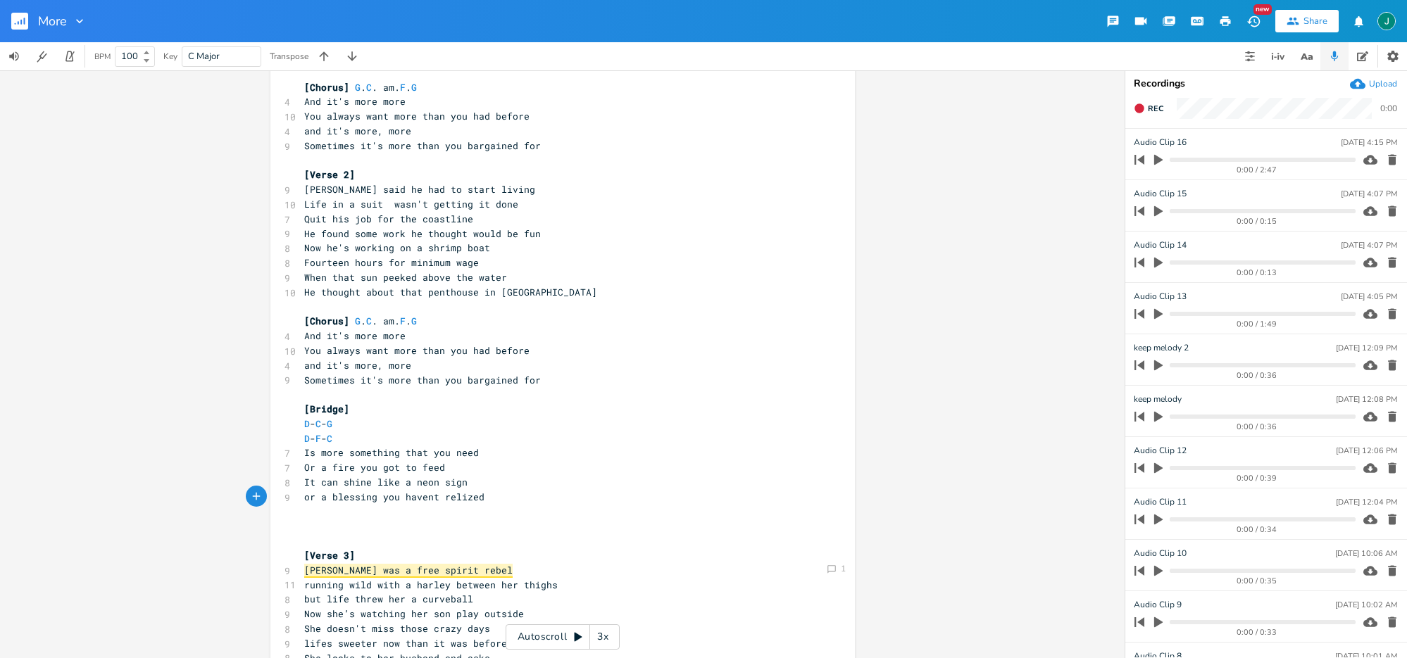
click at [477, 497] on pre "or a blessing you havent relized" at bounding box center [555, 497] width 508 height 15
type textarea "didn't plant"
type textarea "to find"
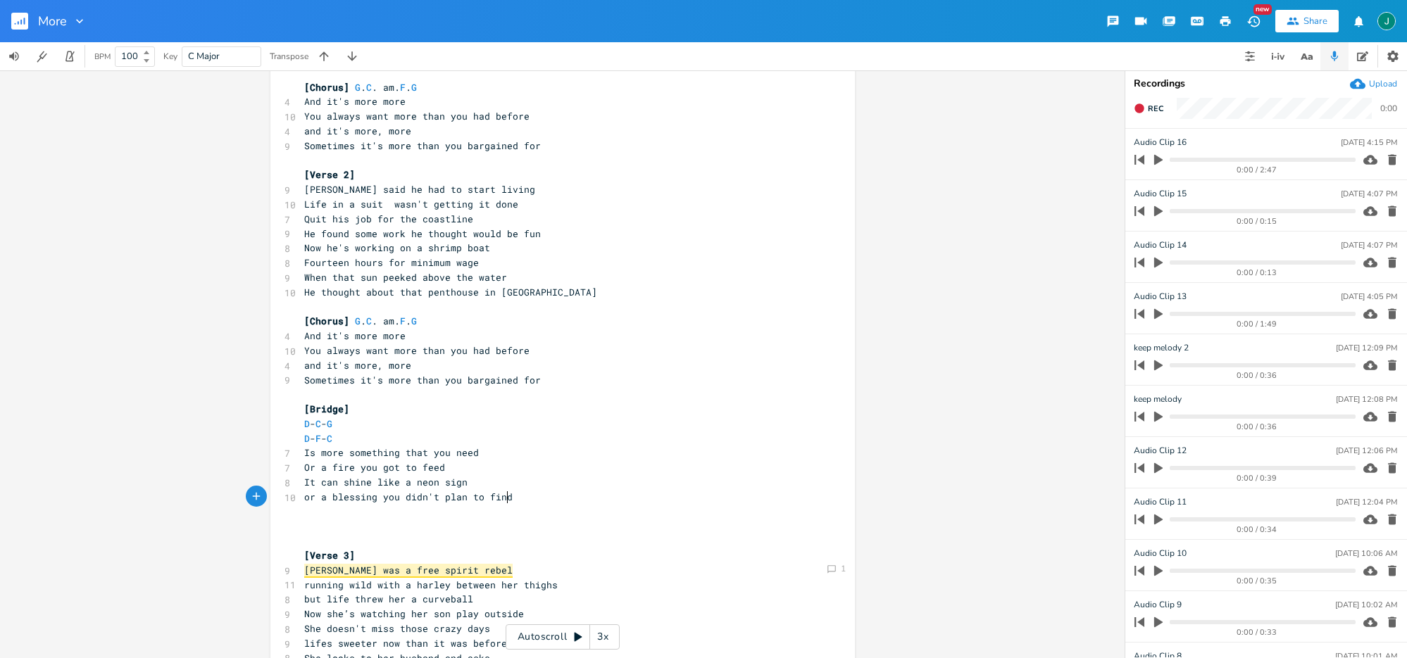
scroll to position [0, 28]
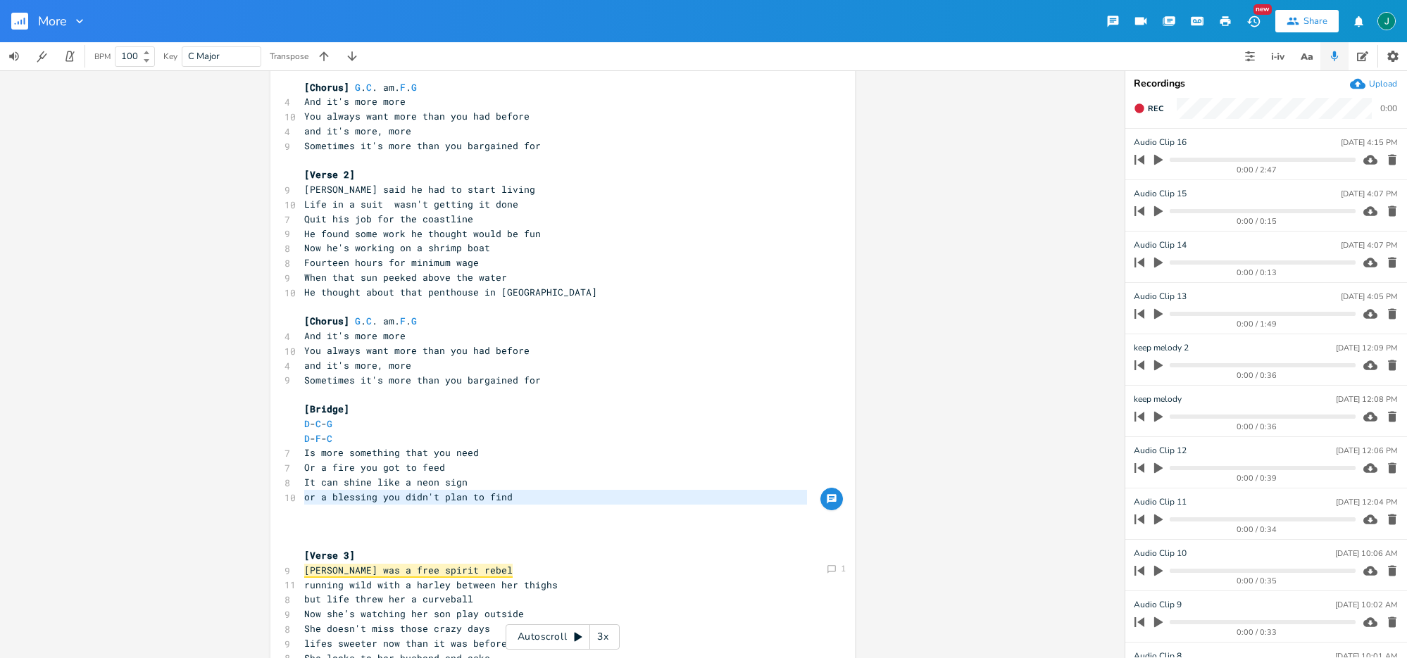
drag, startPoint x: 301, startPoint y: 498, endPoint x: 515, endPoint y: 508, distance: 214.3
click at [515, 508] on div "G . b string first fret. C . Am. F . f3rd fret [Verse 1] G b C 8 [PERSON_NAME] …" at bounding box center [555, 380] width 508 height 952
type textarea "or a blessing you didn't plan to find"
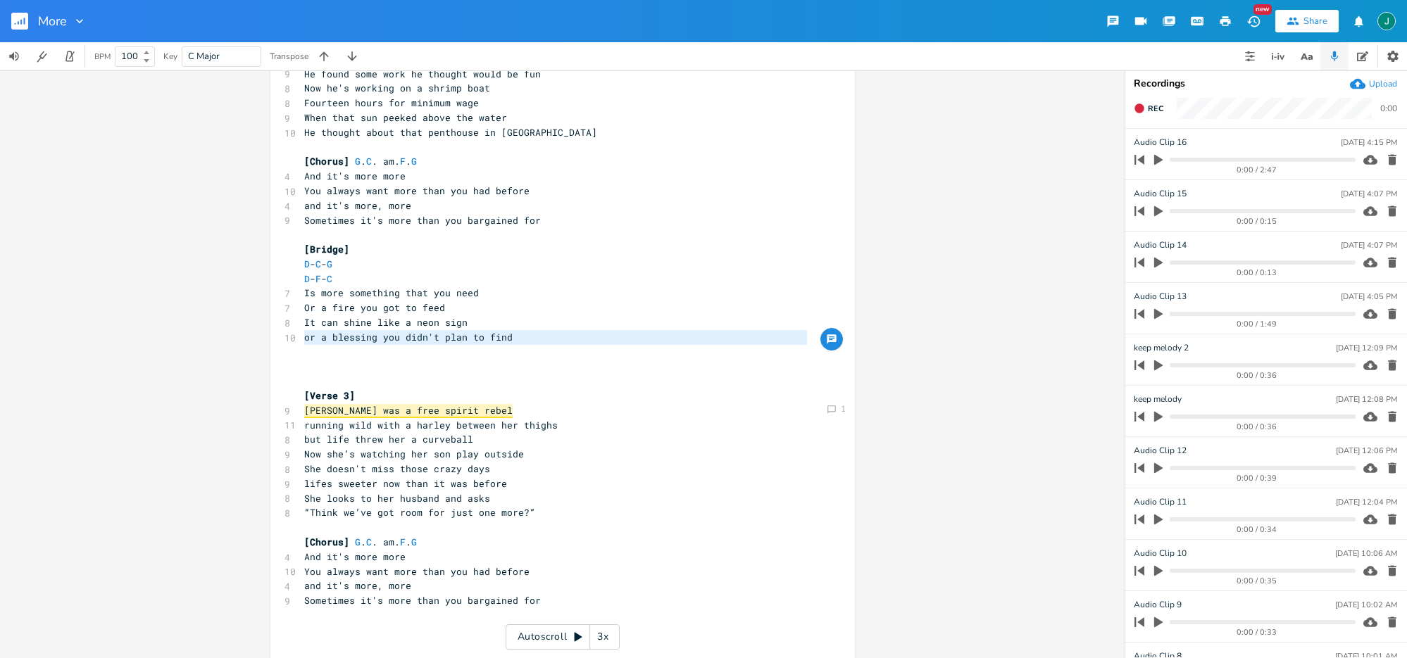
scroll to position [360, 0]
click at [1160, 161] on icon "button" at bounding box center [1158, 159] width 13 height 13
click at [1159, 159] on icon "button" at bounding box center [1158, 159] width 11 height 11
click at [1314, 156] on div "0:14 / 2:47" at bounding box center [1242, 160] width 226 height 23
click at [1310, 160] on progress at bounding box center [1261, 160] width 185 height 4
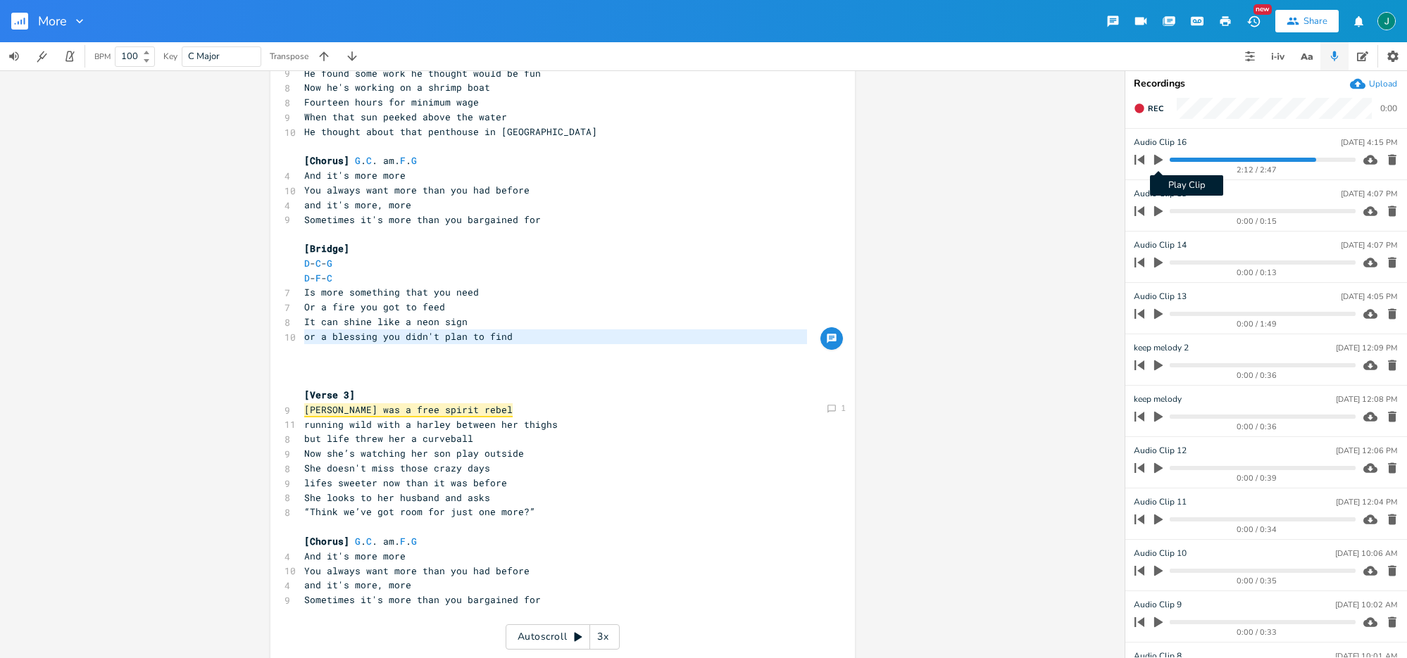
click at [1160, 161] on icon "button" at bounding box center [1158, 160] width 8 height 11
click at [1160, 163] on icon "button" at bounding box center [1158, 159] width 8 height 9
